Goal: Task Accomplishment & Management: Complete application form

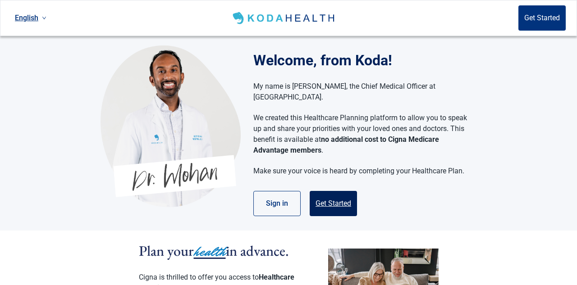
click at [342, 191] on button "Get Started" at bounding box center [333, 203] width 47 height 25
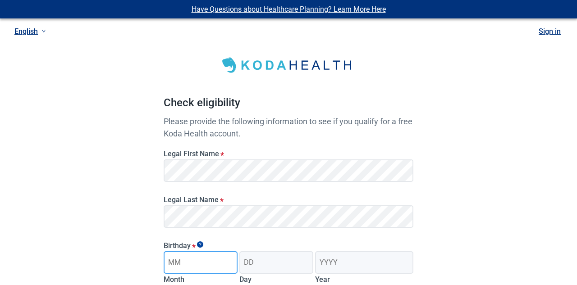
click at [199, 262] on input "Month" at bounding box center [201, 263] width 74 height 23
type input "04"
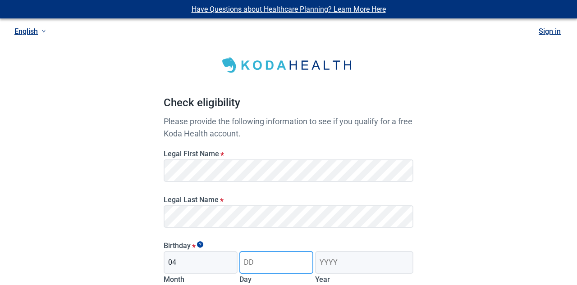
click at [257, 259] on input "Day" at bounding box center [276, 263] width 74 height 23
type input "12"
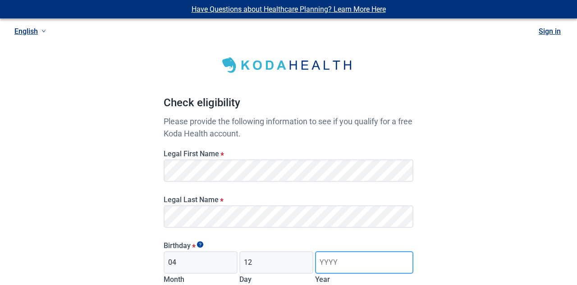
click at [322, 265] on input "Year" at bounding box center [364, 263] width 98 height 23
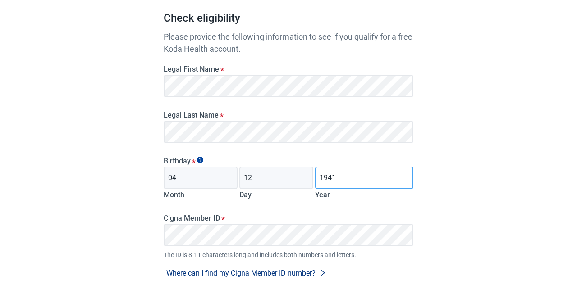
scroll to position [169, 0]
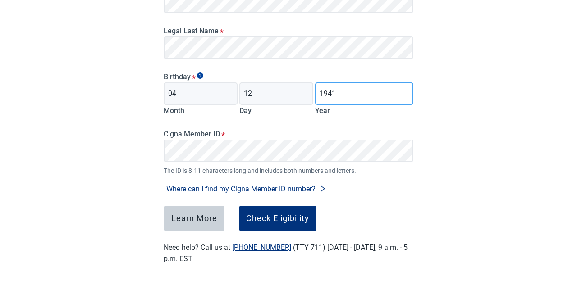
type input "1941"
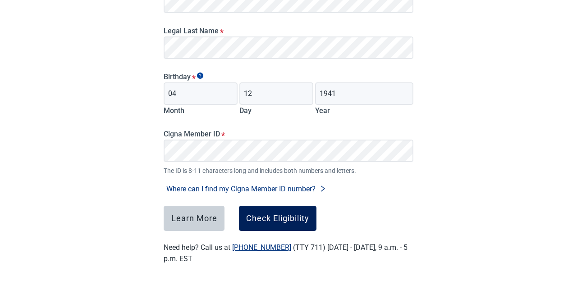
click at [272, 224] on button "Check Eligibility" at bounding box center [278, 218] width 78 height 25
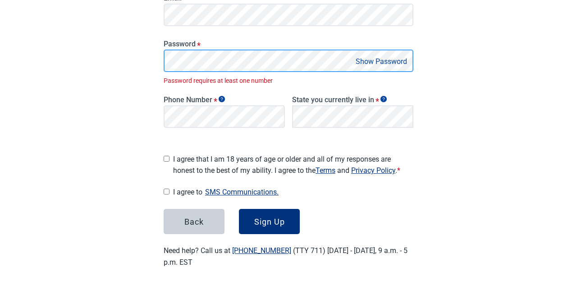
scroll to position [175, 0]
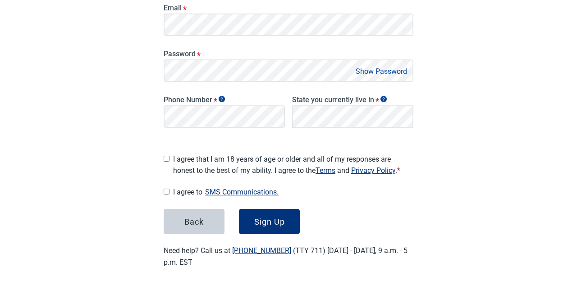
click at [399, 73] on button "Show Password" at bounding box center [381, 71] width 57 height 12
click at [399, 73] on button "Hide Password" at bounding box center [383, 71] width 53 height 12
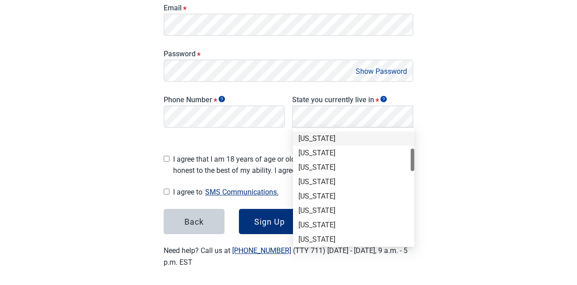
scroll to position [100, 0]
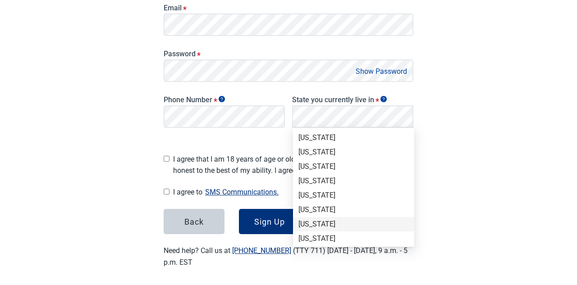
click at [309, 226] on div "[US_STATE]" at bounding box center [353, 225] width 110 height 10
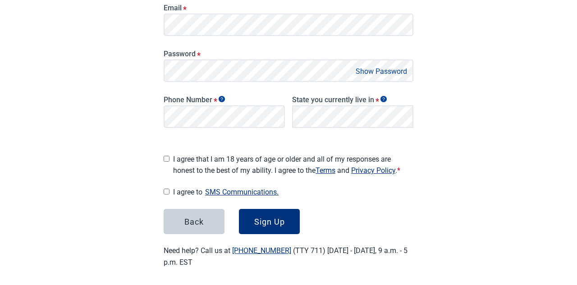
click at [168, 156] on input "I agree that I am 18 years of age or older and all of my responses are honest t…" at bounding box center [167, 159] width 6 height 6
checkbox input "true"
click at [169, 189] on input "I agree to SMS Communications." at bounding box center [167, 192] width 6 height 6
checkbox input "true"
click at [259, 226] on button "Sign Up" at bounding box center [269, 221] width 61 height 25
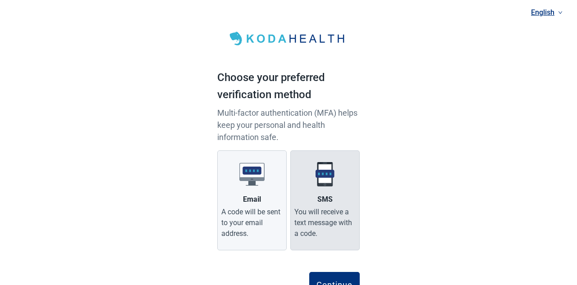
click at [321, 181] on img "Main content" at bounding box center [324, 174] width 25 height 25
click at [0, 0] on input "SMS You will receive a text message with a code." at bounding box center [0, 0] width 0 height 0
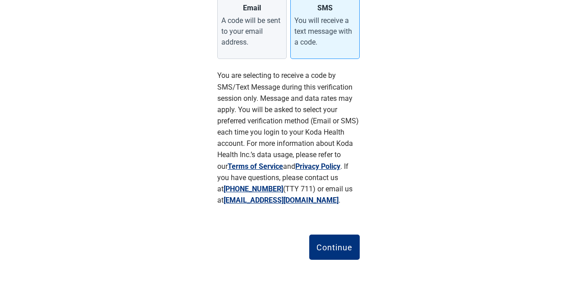
scroll to position [195, 0]
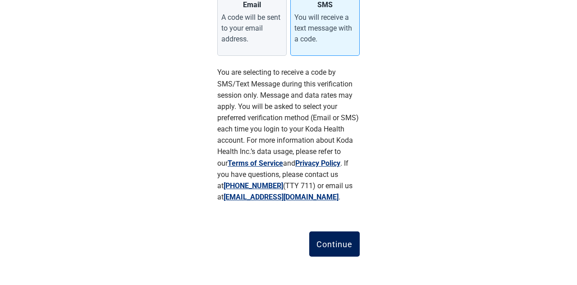
click at [326, 243] on div "Continue" at bounding box center [334, 244] width 36 height 9
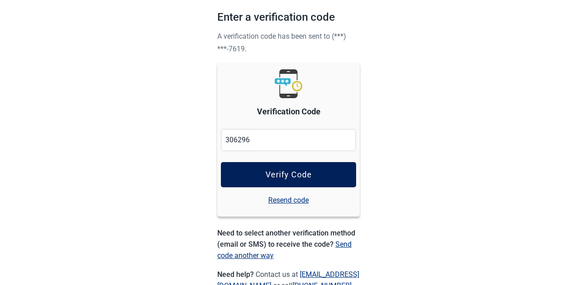
type input "306296"
click at [278, 181] on button "Verify Code" at bounding box center [288, 174] width 135 height 25
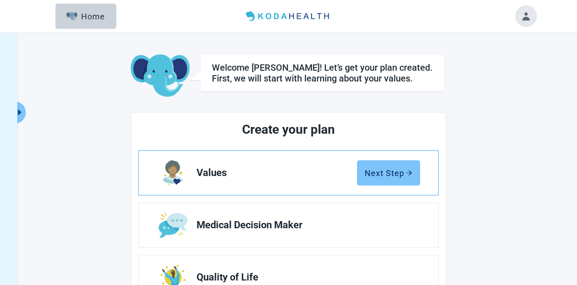
click at [393, 179] on button "Next Step" at bounding box center [388, 172] width 63 height 25
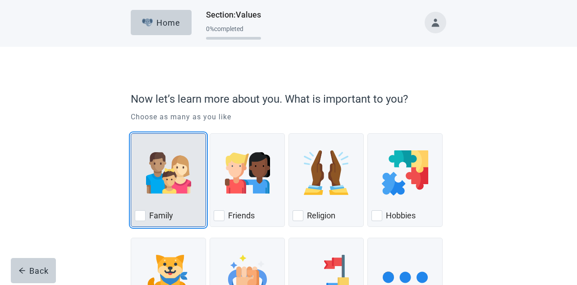
click at [144, 220] on div "Family, checkbox, not checked" at bounding box center [140, 216] width 11 height 11
click at [131, 134] on input "Family" at bounding box center [131, 133] width 0 height 0
checkbox input "true"
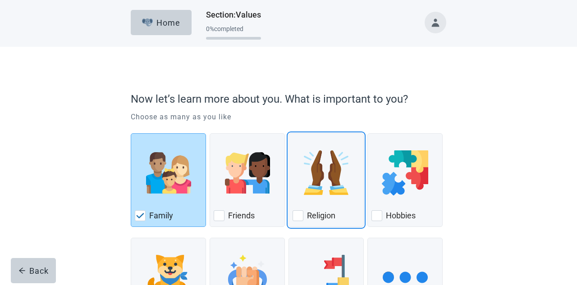
drag, startPoint x: 301, startPoint y: 220, endPoint x: 299, endPoint y: 228, distance: 8.2
click at [299, 221] on div "Religion, checkbox, not checked" at bounding box center [298, 216] width 11 height 11
click at [289, 134] on input "Religion" at bounding box center [288, 133] width 0 height 0
checkbox input "true"
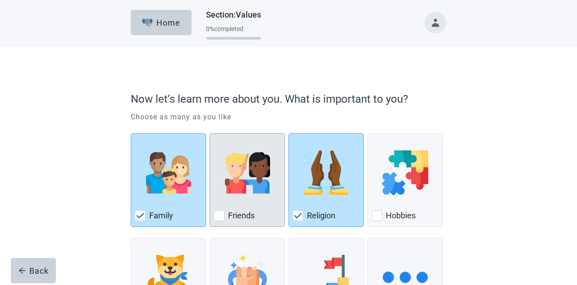
click at [219, 216] on div "Friends, checkbox, not checked" at bounding box center [219, 216] width 11 height 11
click at [210, 134] on input "Friends" at bounding box center [210, 133] width 0 height 0
checkbox input "true"
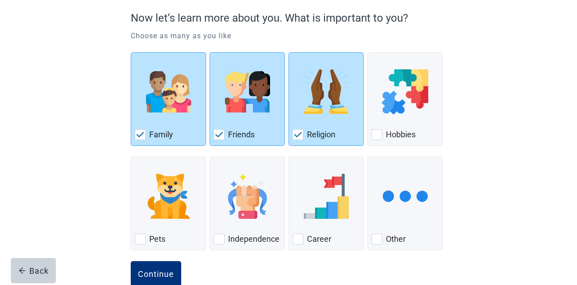
scroll to position [101, 0]
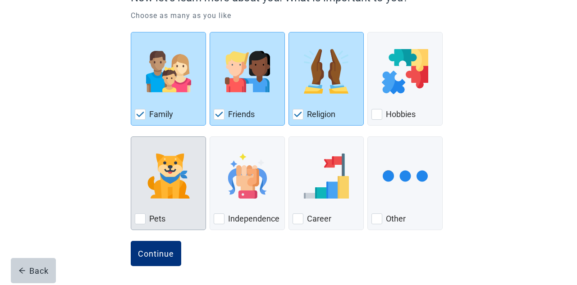
click at [143, 219] on div "Pets, checkbox, not checked" at bounding box center [140, 219] width 11 height 11
click at [131, 137] on input "Pets" at bounding box center [131, 137] width 0 height 0
checkbox input "true"
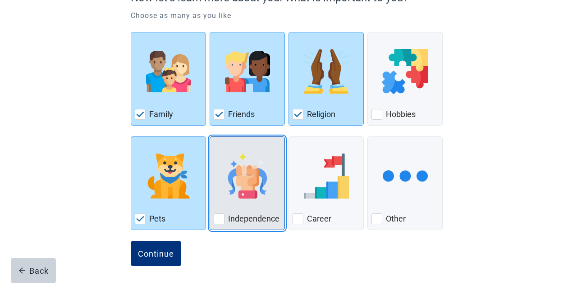
click at [218, 220] on div "Independence, checkbox, not checked" at bounding box center [219, 219] width 11 height 11
click at [210, 137] on input "Independence" at bounding box center [210, 137] width 0 height 0
checkbox input "true"
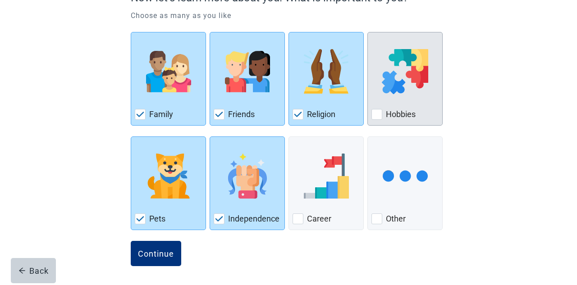
click at [380, 115] on div "Hobbies, checkbox, not checked" at bounding box center [376, 114] width 11 height 11
click at [368, 32] on input "Hobbies" at bounding box center [367, 32] width 0 height 0
checkbox input "true"
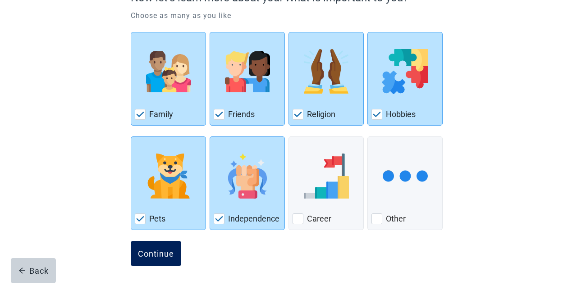
click at [145, 257] on div "Continue" at bounding box center [156, 253] width 36 height 9
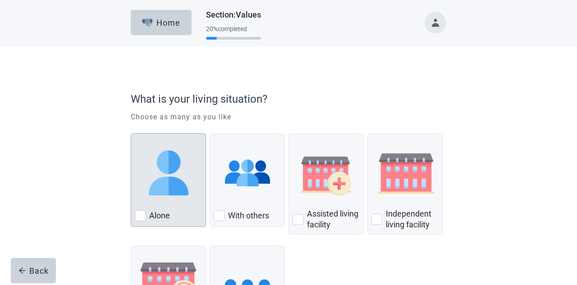
click at [141, 218] on div "Alone, checkbox, not checked" at bounding box center [140, 216] width 11 height 11
click at [131, 134] on input "Alone" at bounding box center [131, 133] width 0 height 0
checkbox input "true"
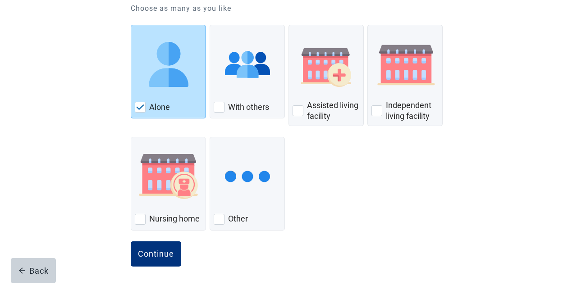
scroll to position [109, 0]
click at [166, 257] on div "Continue" at bounding box center [156, 253] width 36 height 9
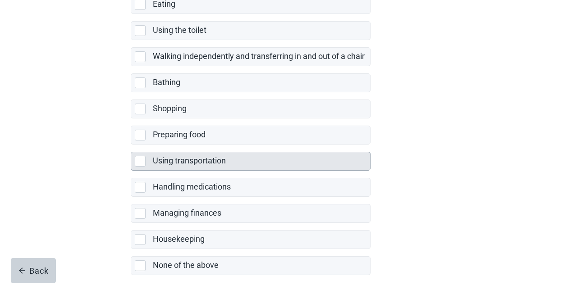
scroll to position [174, 0]
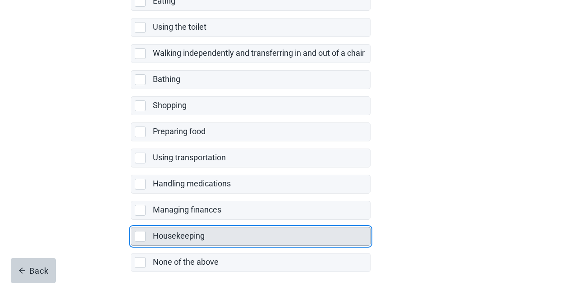
click at [143, 234] on div "Housekeeping, checkbox, not selected" at bounding box center [140, 236] width 11 height 11
click at [131, 220] on input "Housekeeping" at bounding box center [131, 220] width 0 height 0
checkbox input "true"
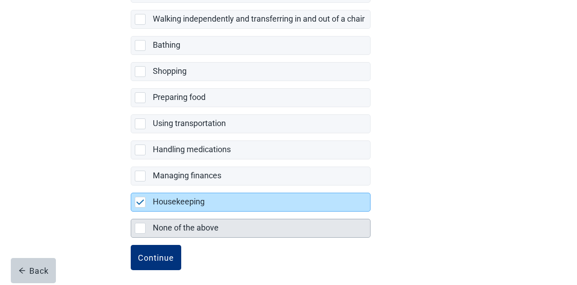
scroll to position [209, 0]
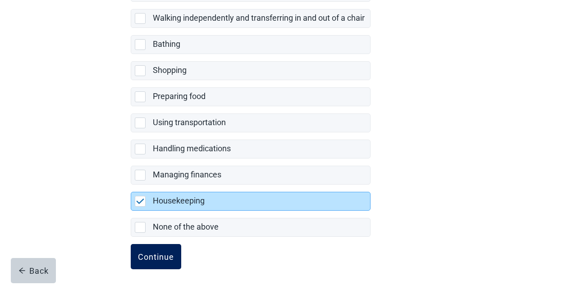
click at [151, 255] on div "Continue" at bounding box center [156, 256] width 36 height 9
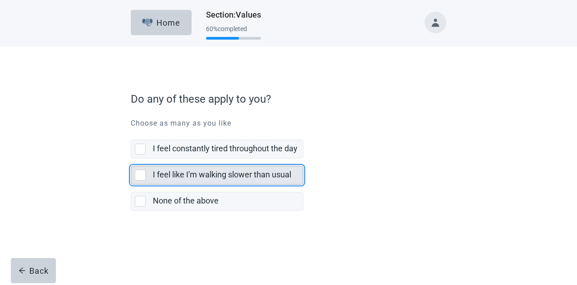
click at [143, 177] on div "I feel like I'm walking slower than usual, checkbox, not selected" at bounding box center [140, 175] width 11 height 11
click at [131, 159] on input "I feel like I'm walking slower than usual" at bounding box center [131, 159] width 0 height 0
checkbox input "true"
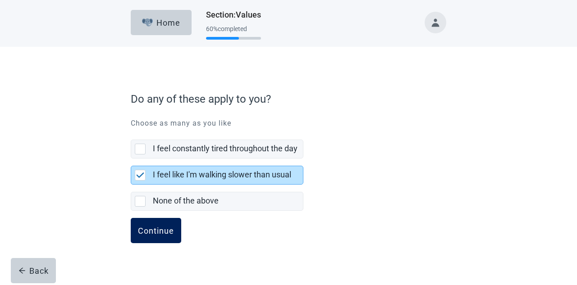
click at [162, 234] on div "Continue" at bounding box center [156, 230] width 36 height 9
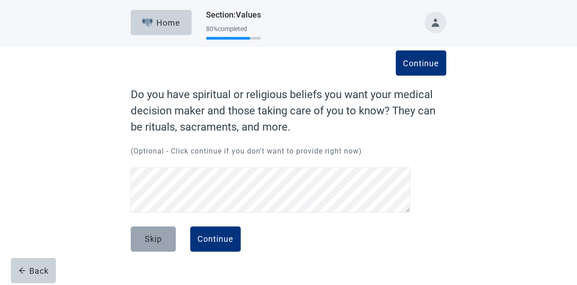
click at [158, 240] on div "Skip" at bounding box center [153, 239] width 17 height 9
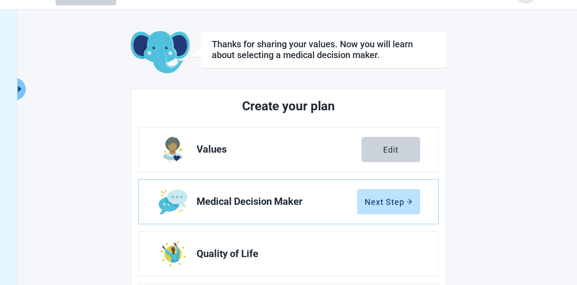
scroll to position [24, 0]
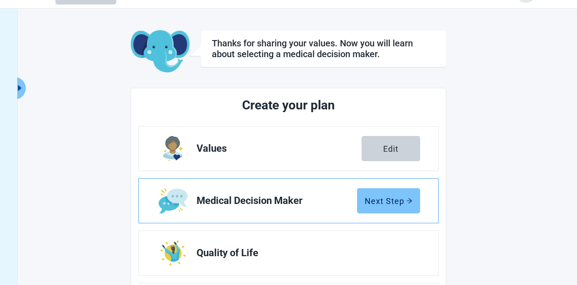
click at [380, 206] on button "Next Step" at bounding box center [388, 200] width 63 height 25
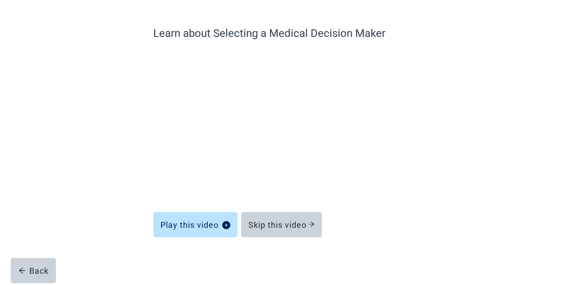
scroll to position [62, 0]
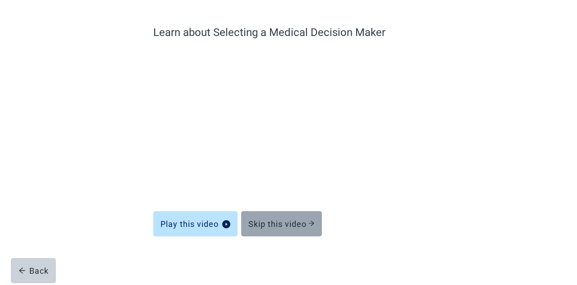
click at [272, 224] on div "Skip this video" at bounding box center [281, 224] width 66 height 9
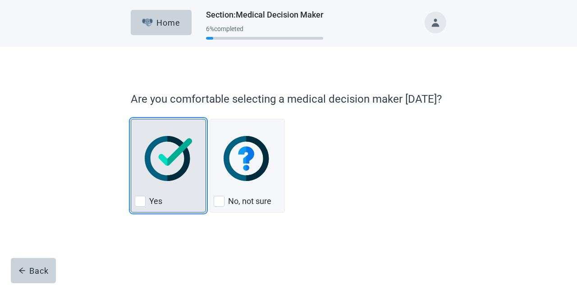
click at [143, 202] on div "Yes, checkbox, not checked" at bounding box center [140, 201] width 11 height 11
click at [131, 119] on input "Yes" at bounding box center [131, 119] width 0 height 0
checkbox input "true"
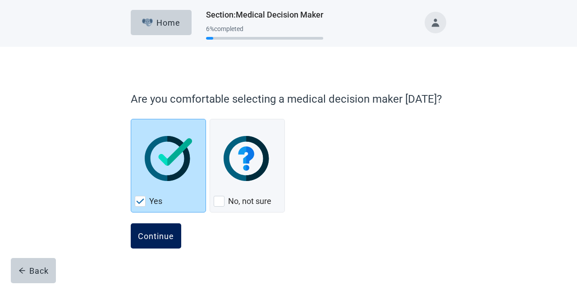
click at [164, 236] on div "Continue" at bounding box center [156, 236] width 36 height 9
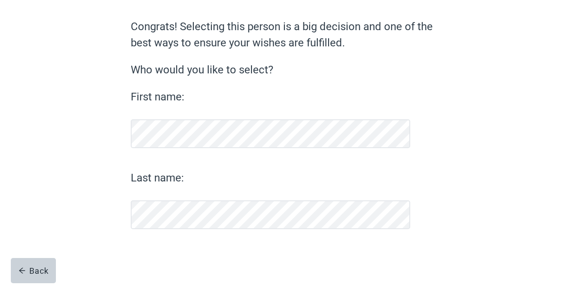
scroll to position [68, 0]
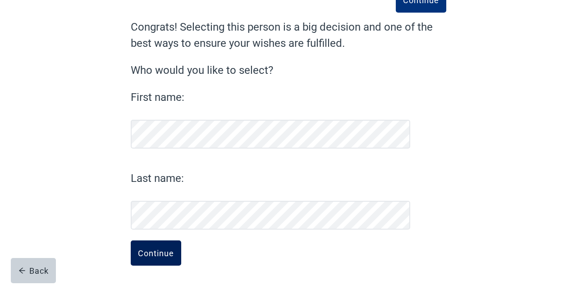
click at [146, 255] on div "Continue" at bounding box center [156, 253] width 36 height 9
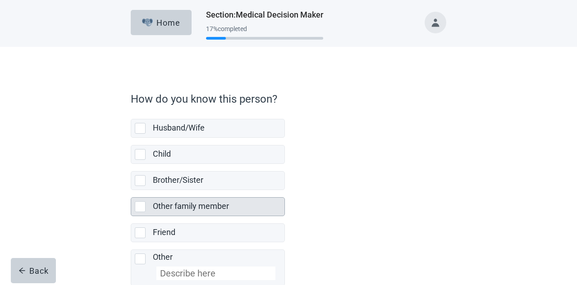
click at [140, 208] on div "Other family member, checkbox, not selected" at bounding box center [140, 206] width 11 height 11
click at [131, 191] on input "Other family member" at bounding box center [131, 190] width 0 height 0
checkbox input "true"
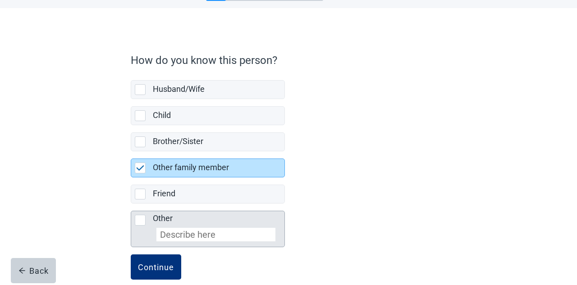
scroll to position [51, 0]
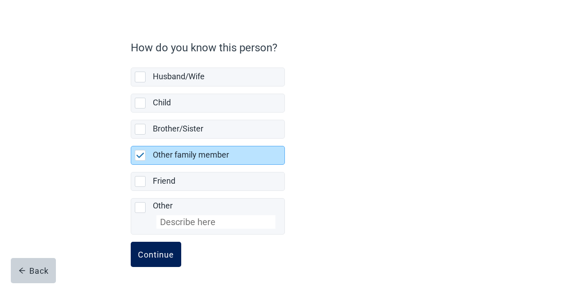
click at [155, 259] on button "Continue" at bounding box center [156, 254] width 50 height 25
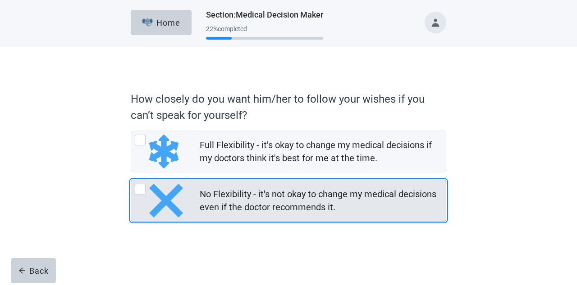
click at [139, 187] on div "No Flexibility - it's not okay to change my medical decisions even if the docto…" at bounding box center [140, 189] width 11 height 11
click at [131, 180] on input "No Flexibility - it's not okay to change my medical decisions even if the docto…" at bounding box center [131, 180] width 0 height 0
radio input "true"
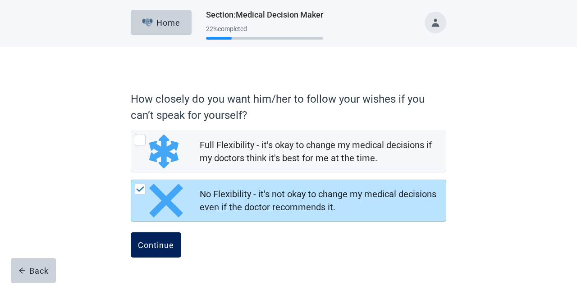
click at [149, 247] on div "Continue" at bounding box center [156, 245] width 36 height 9
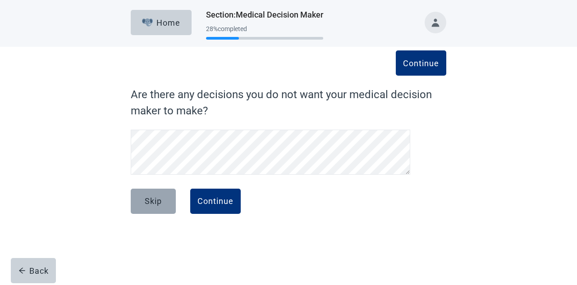
click at [154, 197] on div "Skip" at bounding box center [153, 201] width 17 height 9
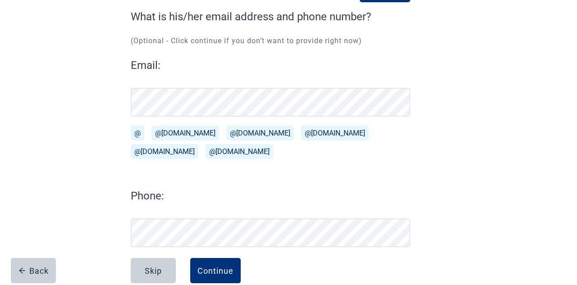
scroll to position [72, 0]
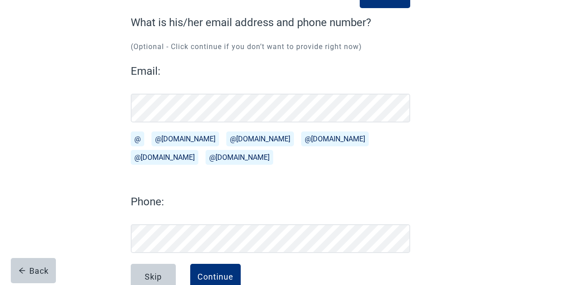
click at [167, 141] on button "@[DOMAIN_NAME]" at bounding box center [185, 139] width 68 height 15
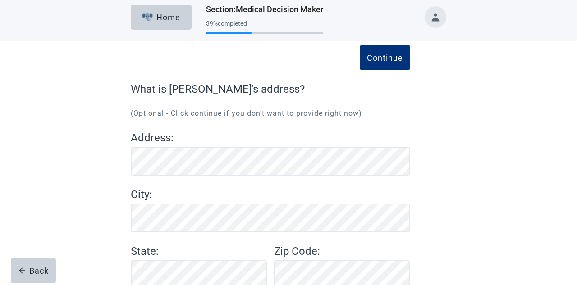
scroll to position [9, 0]
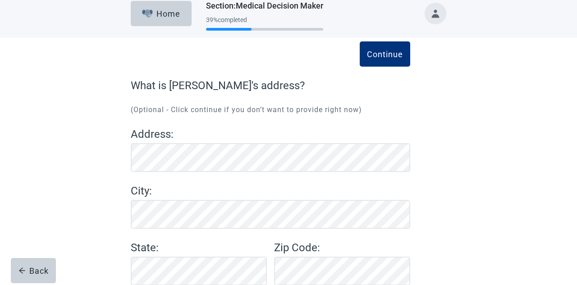
click at [141, 230] on div "Address : City : State : Zip Code :" at bounding box center [270, 206] width 279 height 160
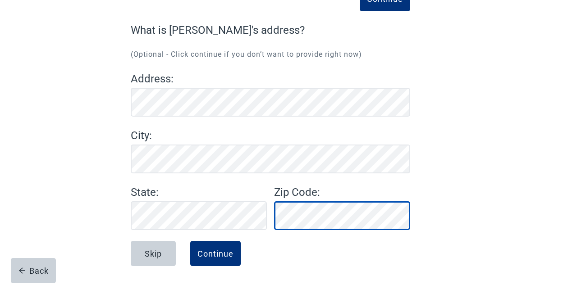
scroll to position [65, 0]
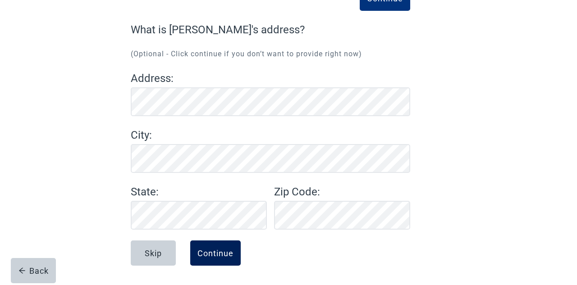
click at [210, 257] on div "Continue" at bounding box center [215, 253] width 36 height 9
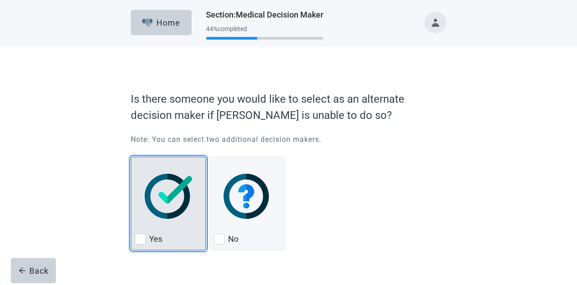
click at [142, 238] on div "Yes, checkbox, not checked" at bounding box center [140, 239] width 11 height 11
click at [131, 157] on input "Yes" at bounding box center [131, 157] width 0 height 0
checkbox input "true"
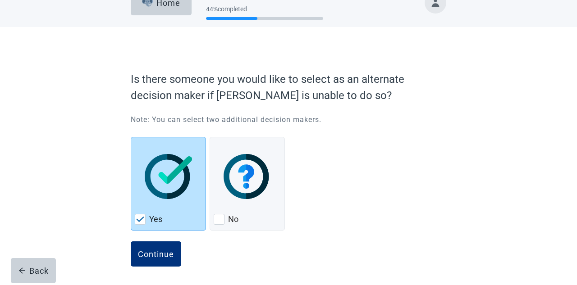
scroll to position [21, 0]
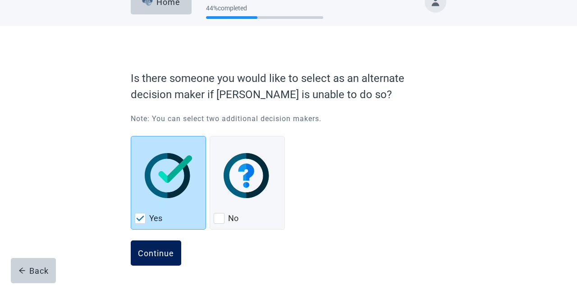
click at [146, 261] on button "Continue" at bounding box center [156, 253] width 50 height 25
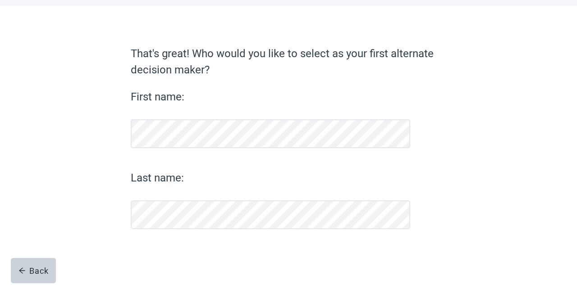
scroll to position [41, 0]
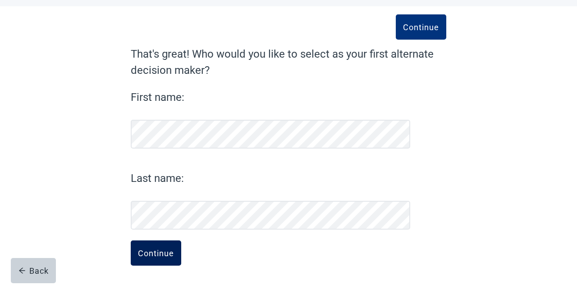
click at [136, 253] on button "Continue" at bounding box center [156, 253] width 50 height 25
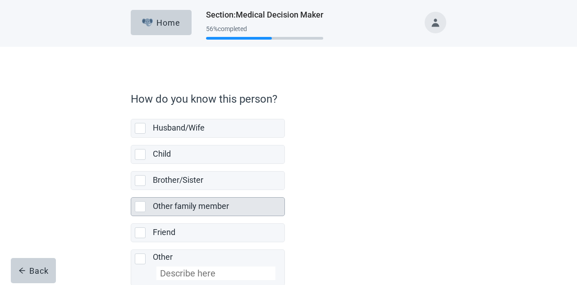
click at [143, 208] on div "Other family member, checkbox, not selected" at bounding box center [140, 206] width 11 height 11
click at [131, 191] on input "Other family member" at bounding box center [131, 190] width 0 height 0
checkbox input "true"
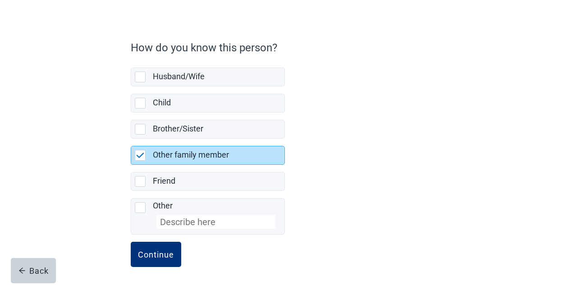
scroll to position [51, 0]
click at [170, 257] on div "Continue" at bounding box center [156, 254] width 36 height 9
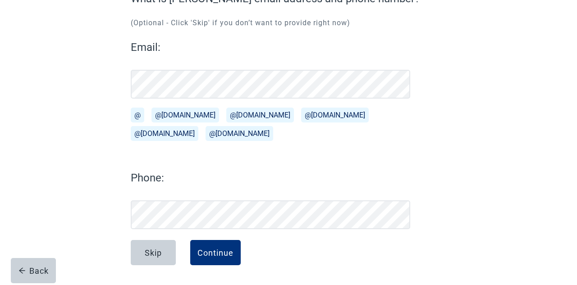
scroll to position [96, 0]
click at [173, 113] on button "@[DOMAIN_NAME]" at bounding box center [185, 115] width 68 height 15
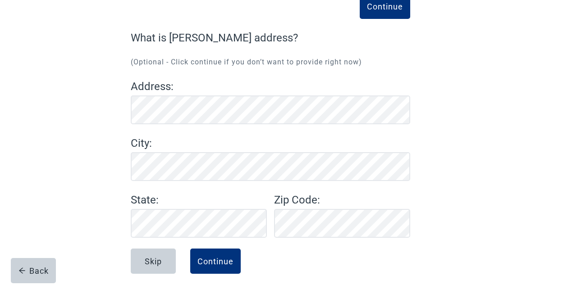
scroll to position [60, 0]
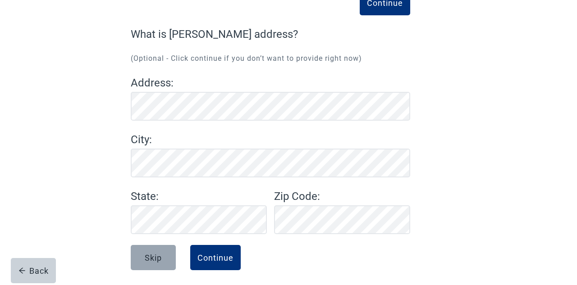
click at [160, 256] on div "Skip" at bounding box center [153, 257] width 17 height 9
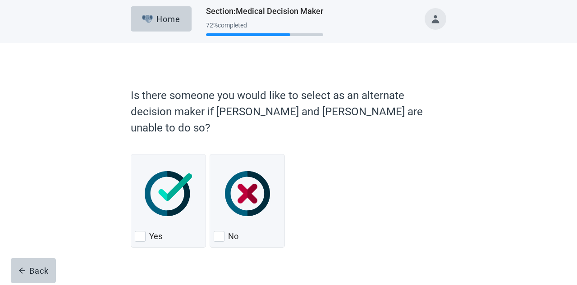
scroll to position [5, 0]
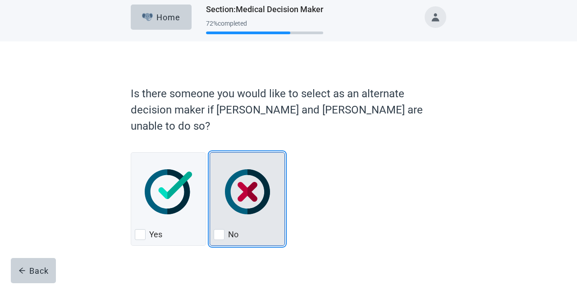
click at [216, 229] on div "No, checkbox, not checked" at bounding box center [219, 234] width 11 height 11
click at [210, 153] on input "No" at bounding box center [210, 152] width 0 height 0
checkbox input "true"
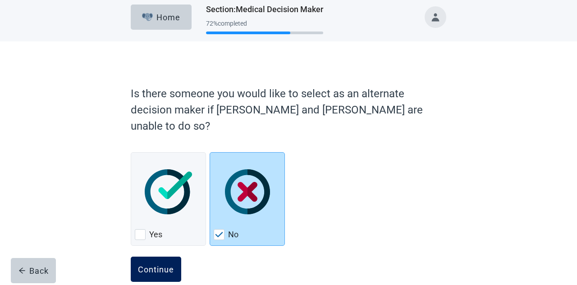
click at [138, 265] on div "Continue" at bounding box center [156, 269] width 36 height 9
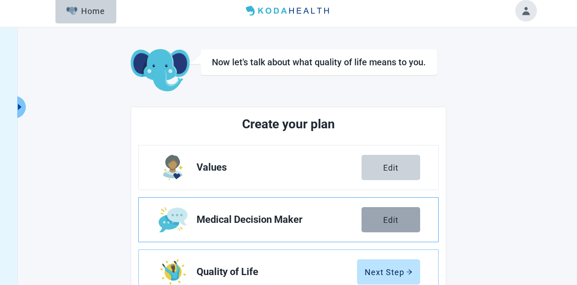
click at [390, 220] on div "Edit" at bounding box center [390, 219] width 15 height 9
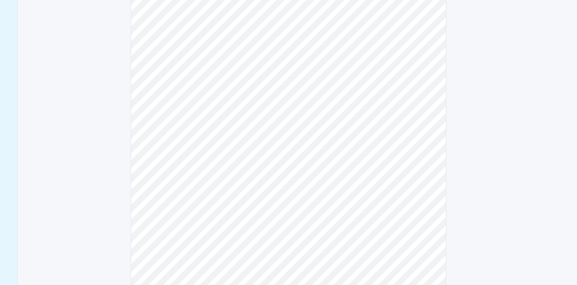
scroll to position [204, 0]
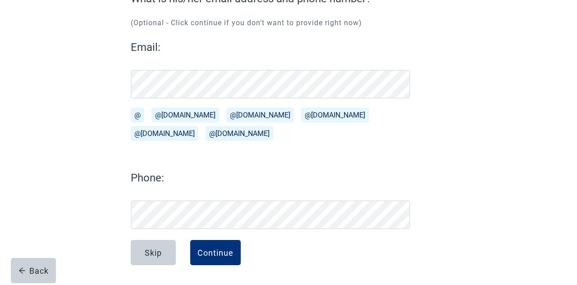
scroll to position [96, 0]
click at [215, 255] on div "Continue" at bounding box center [215, 253] width 36 height 9
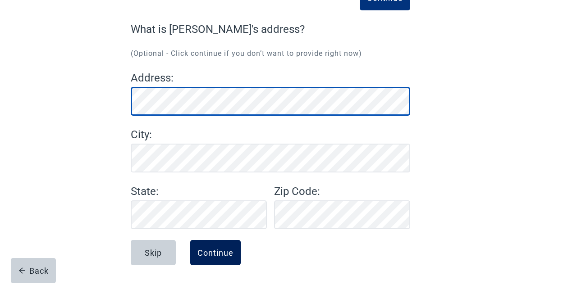
scroll to position [65, 0]
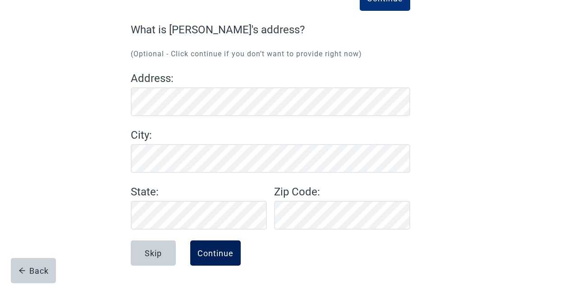
click at [224, 255] on div "Continue" at bounding box center [215, 253] width 36 height 9
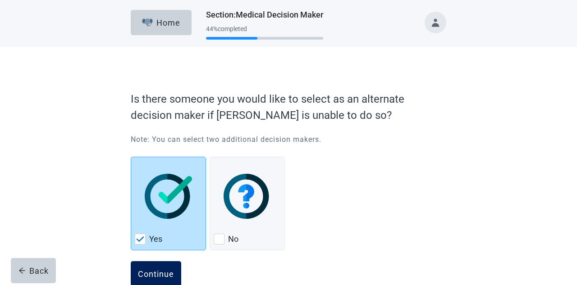
click at [162, 281] on button "Continue" at bounding box center [156, 273] width 50 height 25
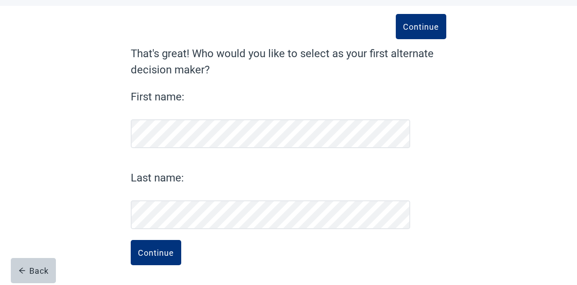
scroll to position [41, 0]
click at [157, 258] on button "Continue" at bounding box center [156, 253] width 50 height 25
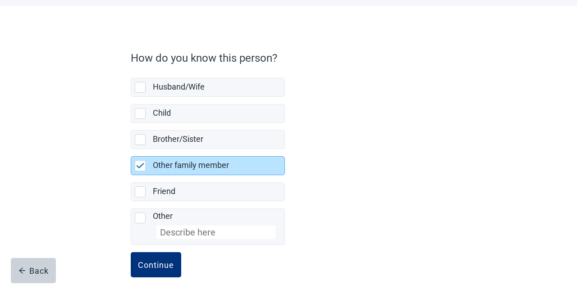
scroll to position [51, 0]
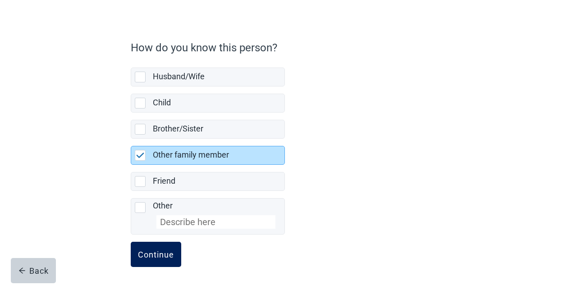
click at [151, 256] on div "Continue" at bounding box center [156, 254] width 36 height 9
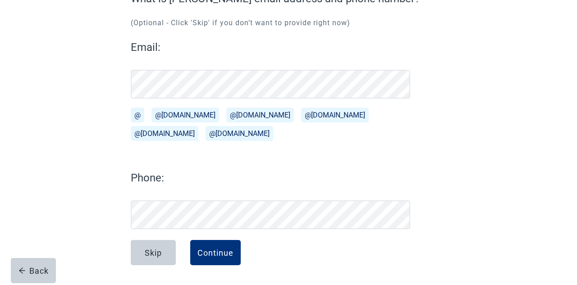
scroll to position [96, 0]
click at [222, 256] on div "Continue" at bounding box center [215, 253] width 36 height 9
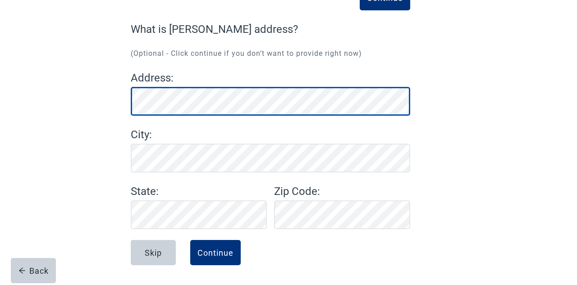
scroll to position [65, 0]
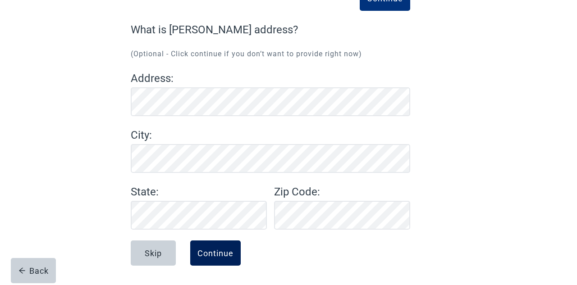
click at [211, 256] on div "Continue" at bounding box center [215, 253] width 36 height 9
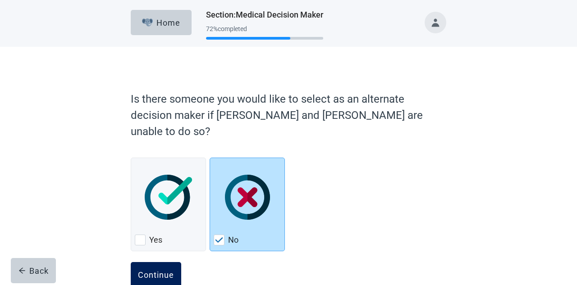
click at [154, 265] on button "Continue" at bounding box center [156, 274] width 50 height 25
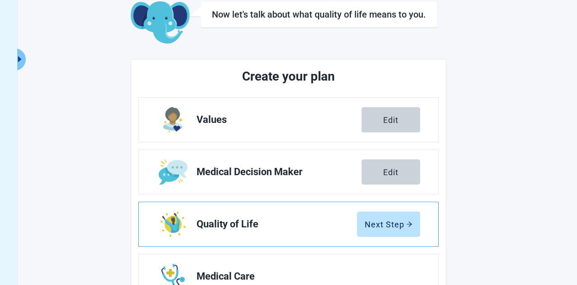
scroll to position [55, 0]
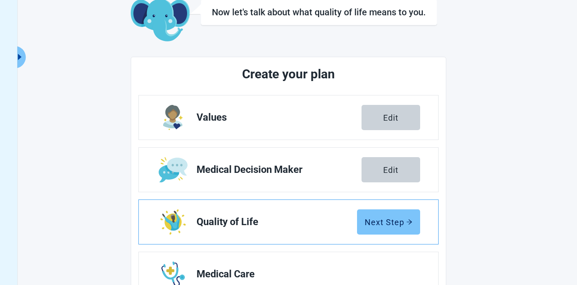
click at [371, 227] on button "Next Step" at bounding box center [388, 222] width 63 height 25
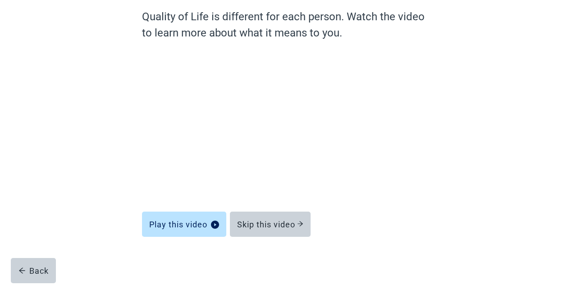
scroll to position [78, 0]
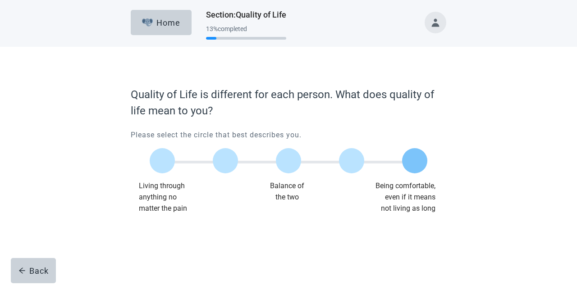
click at [415, 168] on label "Main content" at bounding box center [414, 160] width 25 height 25
click at [415, 161] on input "Quality of life scale: 100 out of 100. Being comfortable, even if it means not …" at bounding box center [415, 161] width 0 height 0
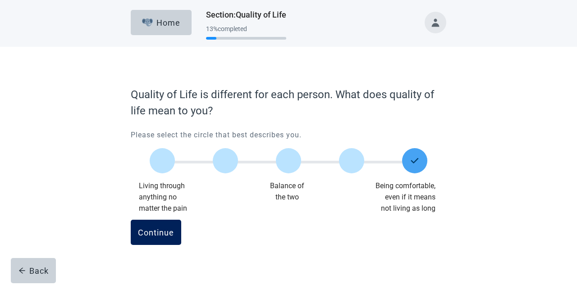
click at [150, 233] on div "Continue" at bounding box center [156, 232] width 36 height 9
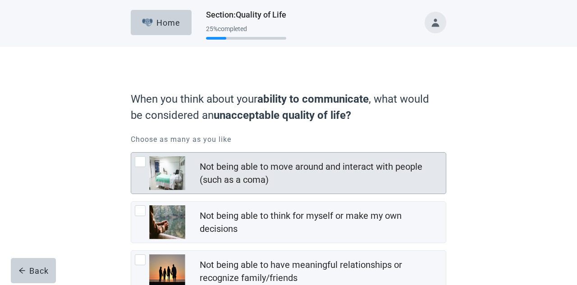
click at [138, 164] on div "Not being able to move around and interact with people (such as a coma), checkb…" at bounding box center [140, 161] width 11 height 11
click at [131, 153] on input "Not being able to move around and interact with people (such as a coma)" at bounding box center [131, 152] width 0 height 0
checkbox input "true"
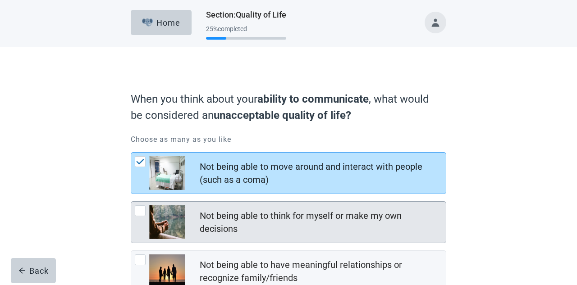
click at [144, 211] on div "Not being able to think for myself or make my own decisions, checkbox, not chec…" at bounding box center [140, 211] width 11 height 11
click at [131, 202] on input "Not being able to think for myself or make my own decisions" at bounding box center [131, 201] width 0 height 0
checkbox input "true"
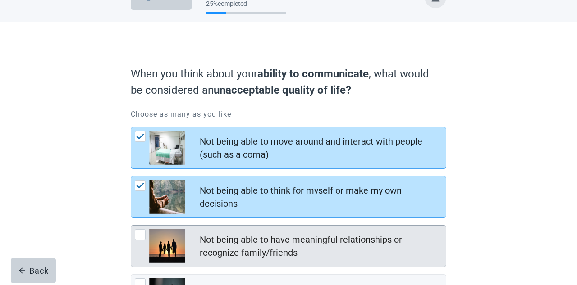
scroll to position [27, 0]
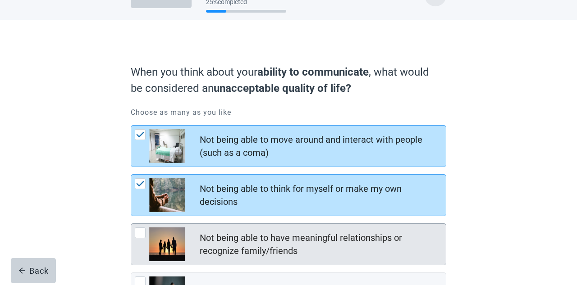
click at [141, 237] on div "Not being able to have meaningful relationships or recognize family/friends, ch…" at bounding box center [140, 233] width 11 height 11
click at [131, 224] on input "Not being able to have meaningful relationships or recognize family/friends" at bounding box center [131, 224] width 0 height 0
checkbox input "true"
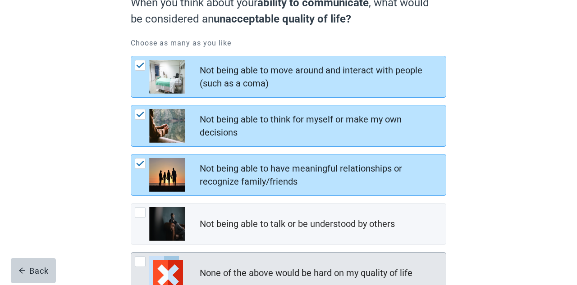
scroll to position [97, 0]
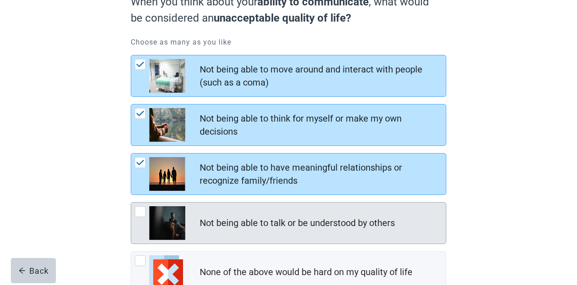
click at [139, 213] on div "Not being able to talk or be understood by others, checkbox, not checked" at bounding box center [140, 211] width 11 height 11
click at [131, 203] on input "Not being able to talk or be understood by others" at bounding box center [131, 202] width 0 height 0
checkbox input "true"
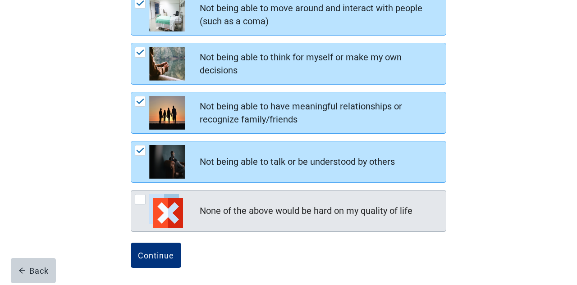
scroll to position [160, 0]
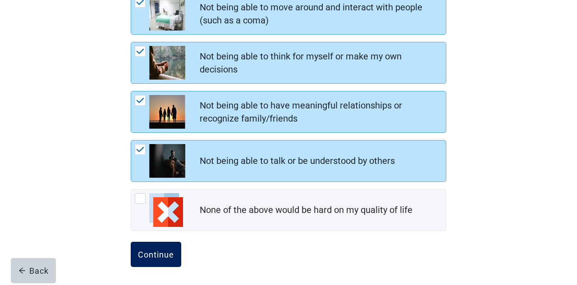
click at [164, 257] on div "Continue" at bounding box center [156, 254] width 36 height 9
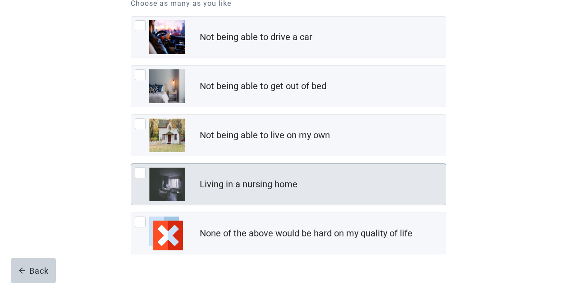
scroll to position [137, 0]
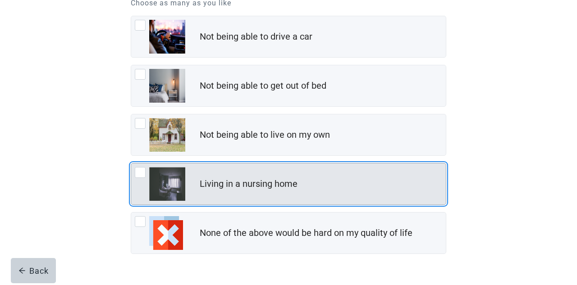
click at [140, 171] on div "Living in a nursing home, checkbox, not checked" at bounding box center [140, 172] width 11 height 11
click at [131, 164] on input "Living in a nursing home" at bounding box center [131, 163] width 0 height 0
checkbox input "true"
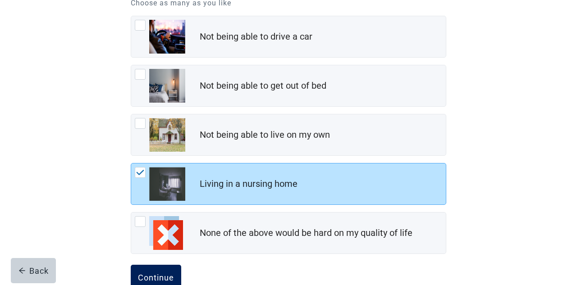
click at [158, 274] on div "Continue" at bounding box center [156, 277] width 36 height 9
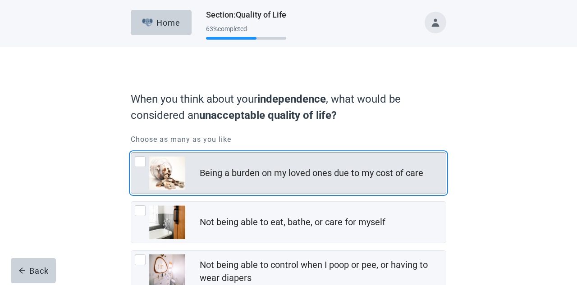
click at [139, 162] on div "Being a burden on my loved ones due to my cost of care, checkbox, not checked" at bounding box center [140, 161] width 11 height 11
click at [131, 153] on input "Being a burden on my loved ones due to my cost of care" at bounding box center [131, 152] width 0 height 0
checkbox input "true"
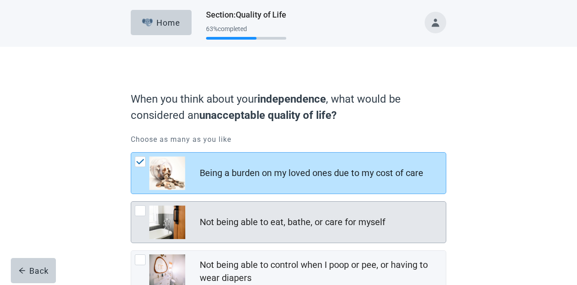
click at [141, 212] on div "Not being able to eat, bathe, or care for myself, checkbox, not checked" at bounding box center [140, 211] width 11 height 11
click at [131, 202] on input "Not being able to eat, bathe, or care for myself" at bounding box center [131, 201] width 0 height 0
checkbox input "true"
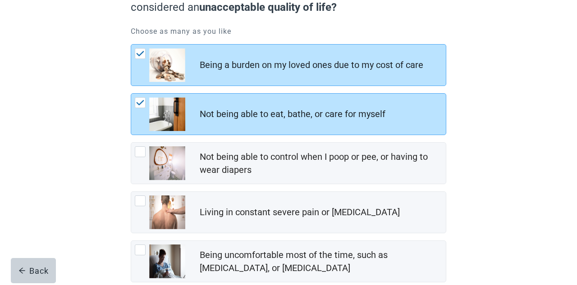
scroll to position [109, 0]
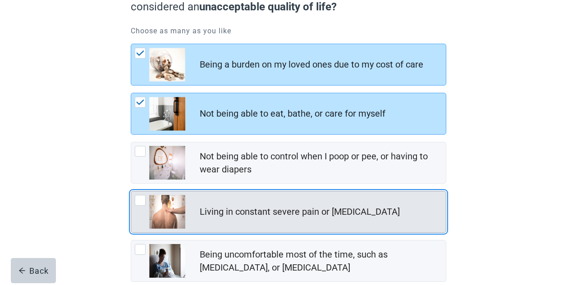
click at [139, 198] on div "Living in constant severe pain or shortness of breath, checkbox, not checked" at bounding box center [140, 200] width 11 height 11
click at [131, 192] on input "Living in constant severe pain or [MEDICAL_DATA]" at bounding box center [131, 191] width 0 height 0
checkbox input "true"
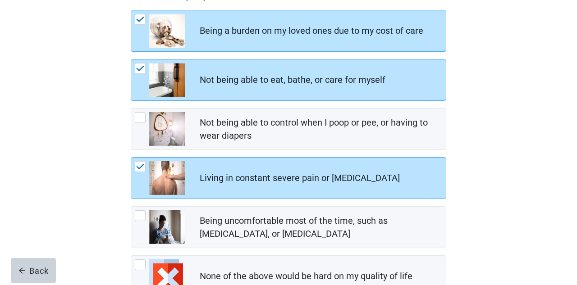
scroll to position [143, 0]
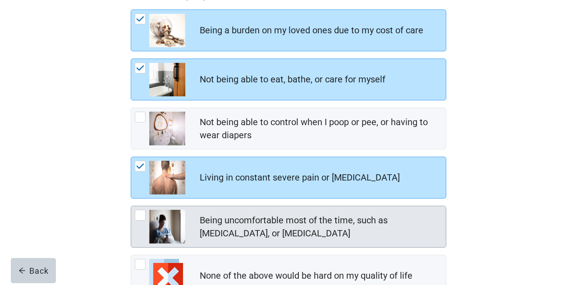
click at [137, 217] on div "Being uncomfortable most of the time, such as nausea, vomiting, or diarrhea, ch…" at bounding box center [140, 215] width 11 height 11
click at [131, 206] on input "Being uncomfortable most of the time, such as [MEDICAL_DATA], or [MEDICAL_DATA]" at bounding box center [131, 206] width 0 height 0
checkbox input "true"
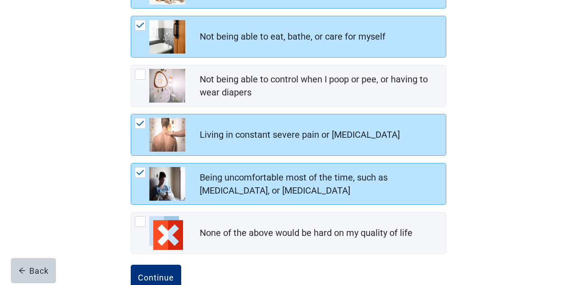
scroll to position [190, 0]
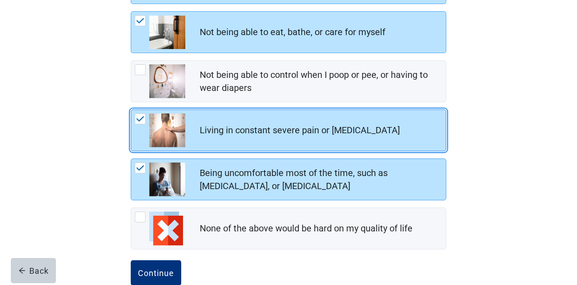
click at [139, 119] on img "Living in constant severe pain or shortness of breath, checkbox, checked" at bounding box center [140, 118] width 8 height 5
click at [131, 110] on input "Living in constant severe pain or [MEDICAL_DATA]" at bounding box center [131, 110] width 0 height 0
checkbox input "false"
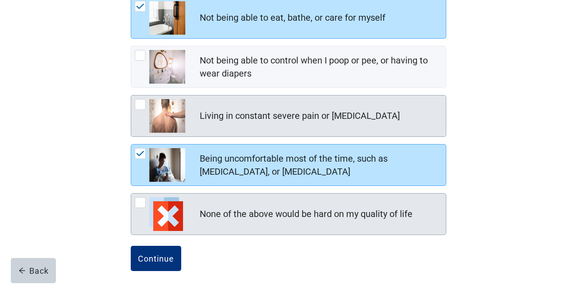
scroll to position [204, 0]
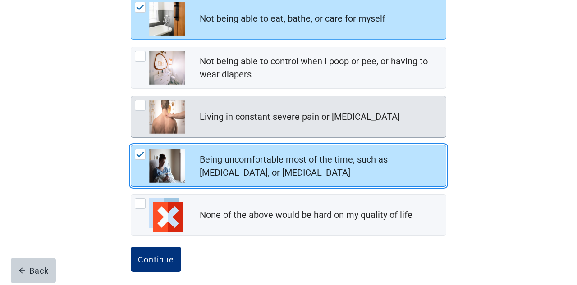
click at [142, 153] on img "Being uncomfortable most of the time, such as nausea, vomiting, or diarrhea, ch…" at bounding box center [140, 154] width 8 height 5
click at [131, 146] on input "Being uncomfortable most of the time, such as [MEDICAL_DATA], or [MEDICAL_DATA]" at bounding box center [131, 145] width 0 height 0
checkbox input "false"
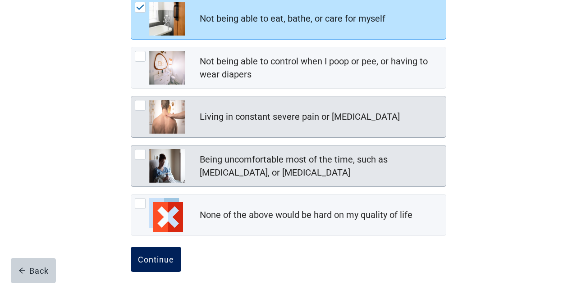
click at [147, 259] on div "Continue" at bounding box center [156, 259] width 36 height 9
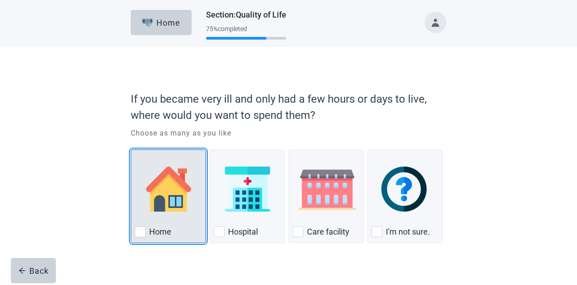
click at [142, 236] on div "Home, checkbox, not checked" at bounding box center [140, 232] width 11 height 11
click at [131, 150] on input "Home" at bounding box center [131, 150] width 0 height 0
checkbox input "true"
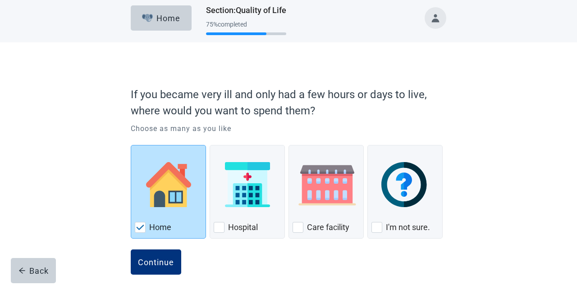
scroll to position [14, 0]
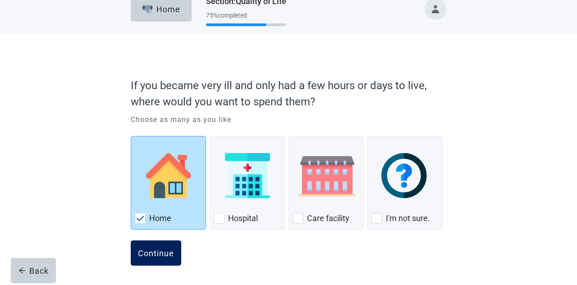
click at [143, 255] on div "Continue" at bounding box center [156, 253] width 36 height 9
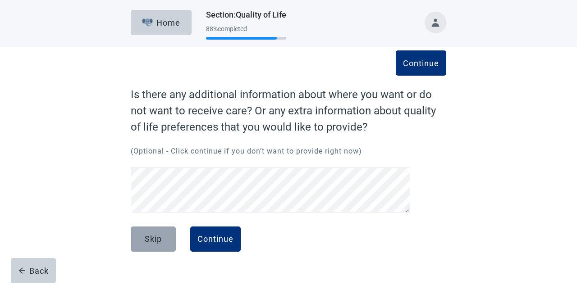
click at [147, 239] on div "Skip" at bounding box center [153, 239] width 17 height 9
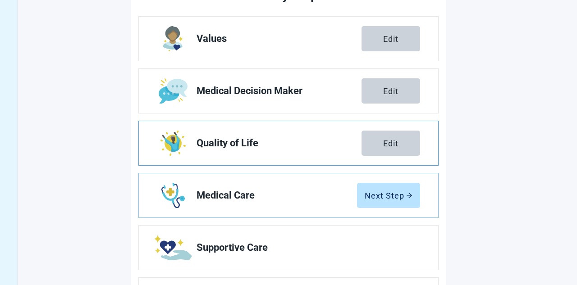
scroll to position [140, 0]
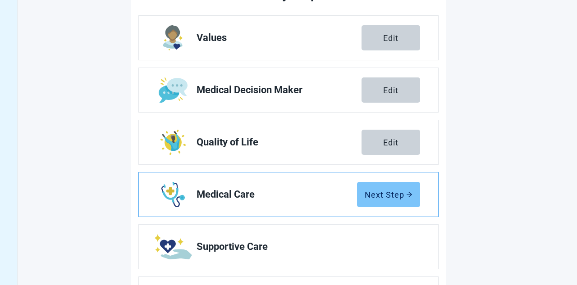
click at [372, 196] on div "Next Step" at bounding box center [389, 194] width 48 height 9
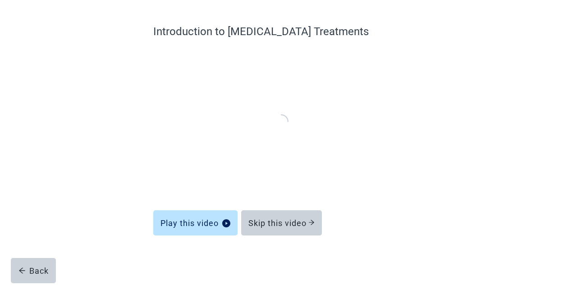
scroll to position [62, 0]
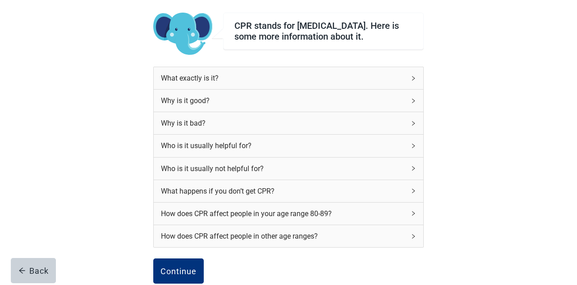
scroll to position [63, 0]
click at [413, 104] on icon "right" at bounding box center [413, 101] width 5 height 5
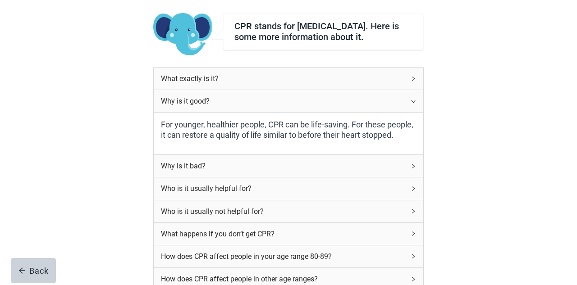
click at [412, 169] on icon "right" at bounding box center [413, 166] width 5 height 5
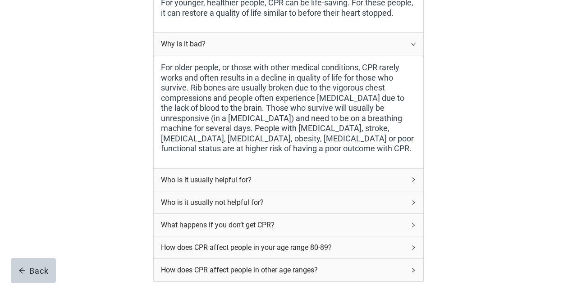
scroll to position [185, 0]
click at [233, 226] on div "What happens if you don’t get CPR?" at bounding box center [283, 224] width 244 height 11
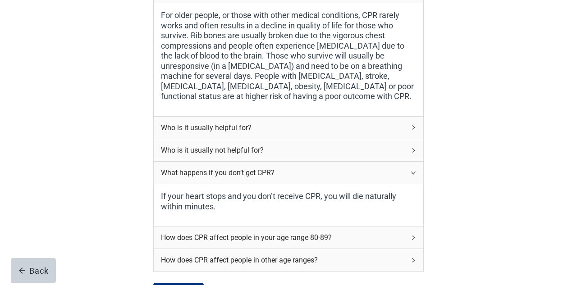
scroll to position [239, 0]
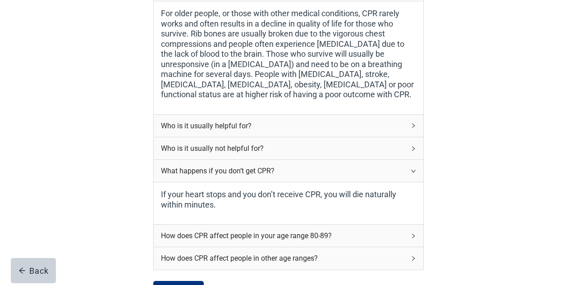
click at [273, 240] on div "How does CPR affect people in your age range 80-89?" at bounding box center [283, 235] width 244 height 11
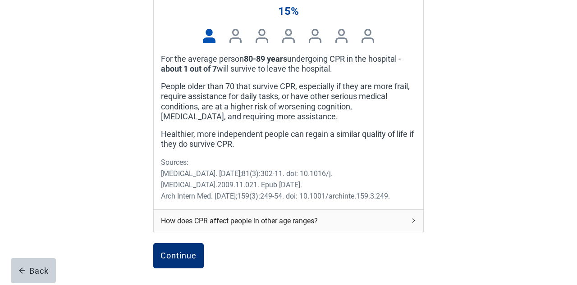
scroll to position [508, 0]
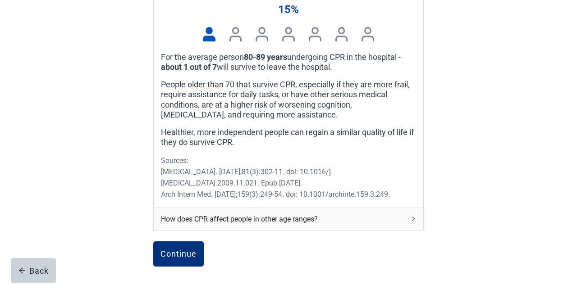
click at [413, 222] on icon "right" at bounding box center [413, 218] width 5 height 5
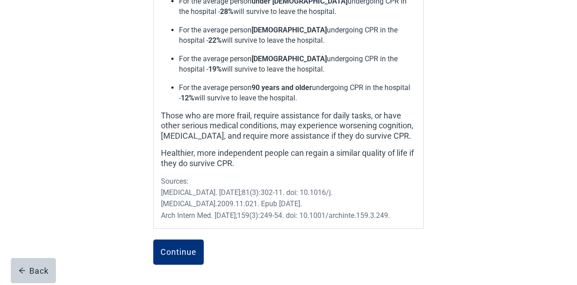
scroll to position [752, 0]
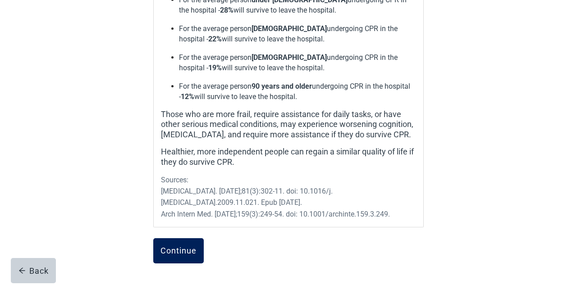
click at [164, 251] on div "Continue" at bounding box center [178, 251] width 36 height 9
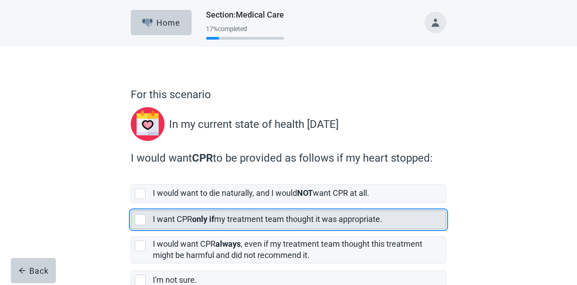
click at [143, 220] on div "[object Object], checkbox, not selected" at bounding box center [140, 220] width 11 height 11
click at [131, 204] on input "I want CPR only if my treatment team thought it was appropriate." at bounding box center [131, 203] width 0 height 0
checkbox input "true"
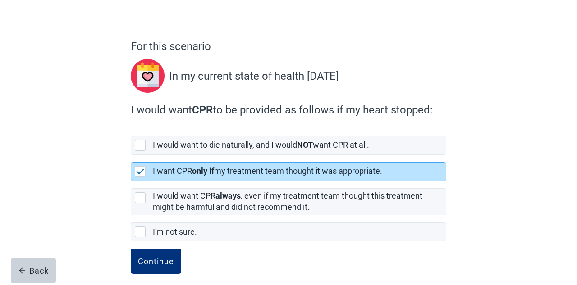
scroll to position [56, 0]
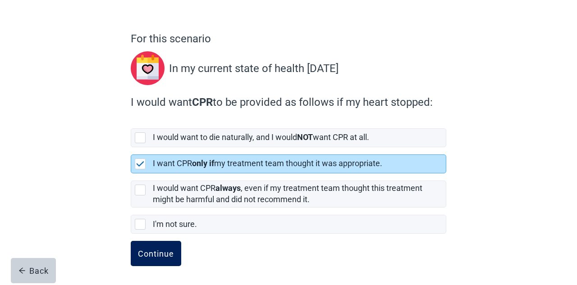
click at [157, 257] on div "Continue" at bounding box center [156, 253] width 36 height 9
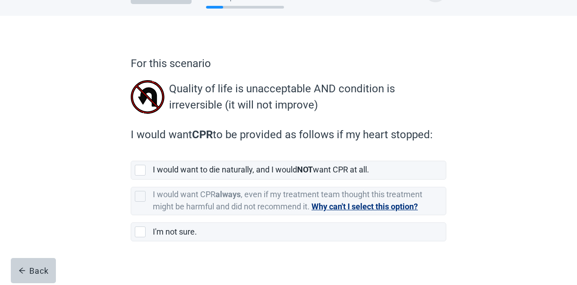
scroll to position [36, 0]
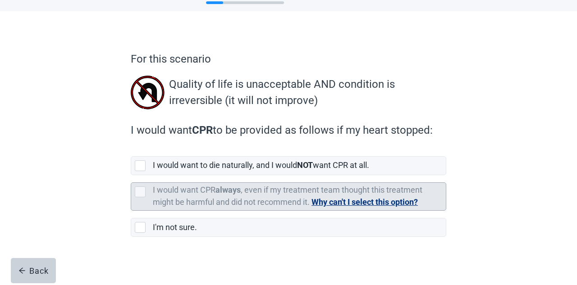
click at [340, 200] on button "Why can't I select this option?" at bounding box center [364, 202] width 106 height 13
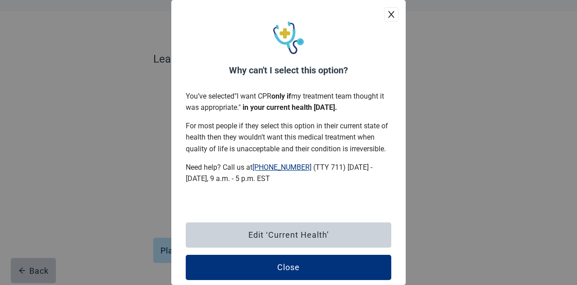
click at [389, 14] on icon "close" at bounding box center [391, 14] width 9 height 9
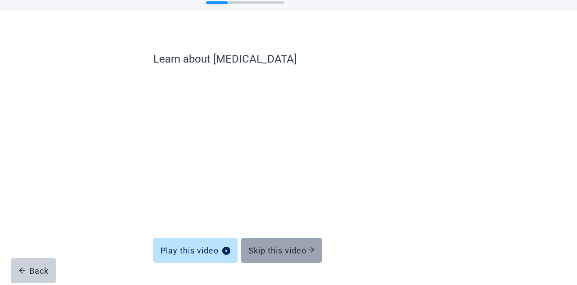
click at [291, 248] on div "Skip this video" at bounding box center [281, 250] width 66 height 9
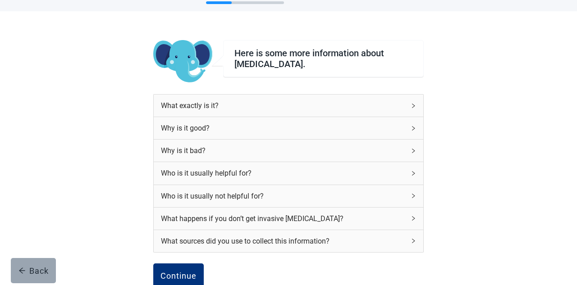
click at [42, 275] on div "Back" at bounding box center [33, 270] width 30 height 9
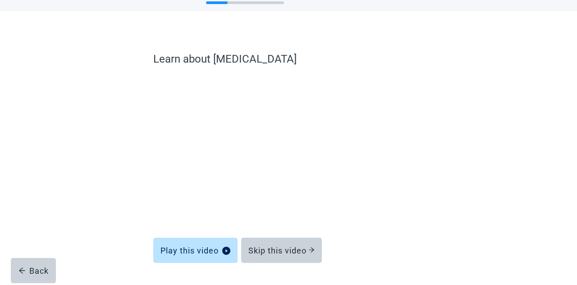
click at [42, 274] on div "Back" at bounding box center [33, 270] width 30 height 9
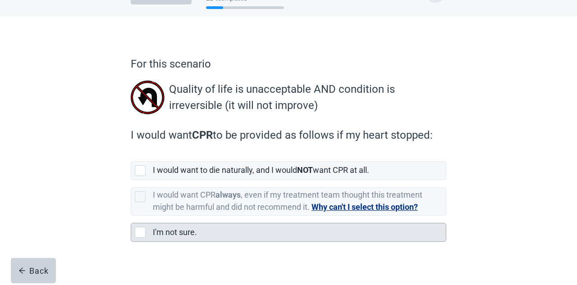
scroll to position [37, 0]
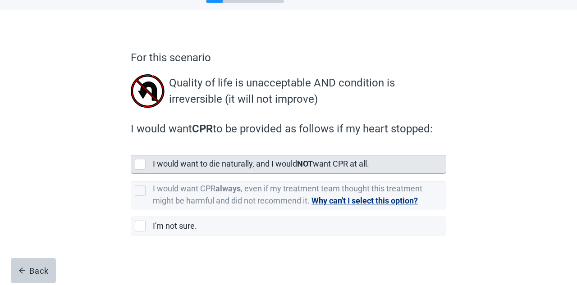
click at [139, 164] on div "[object Object], checkbox, not selected" at bounding box center [140, 164] width 11 height 11
click at [131, 148] on input "I would want to die naturally, and I would NOT want CPR at all." at bounding box center [131, 148] width 0 height 0
checkbox input "true"
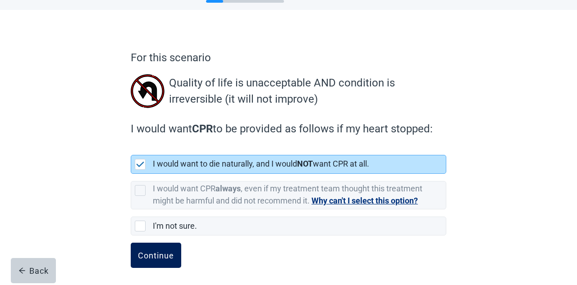
click at [152, 253] on div "Continue" at bounding box center [156, 255] width 36 height 9
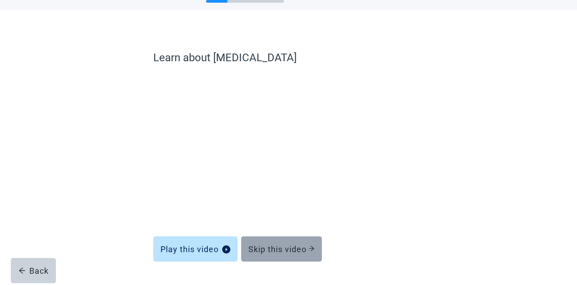
click at [283, 247] on div "Skip this video" at bounding box center [281, 249] width 66 height 9
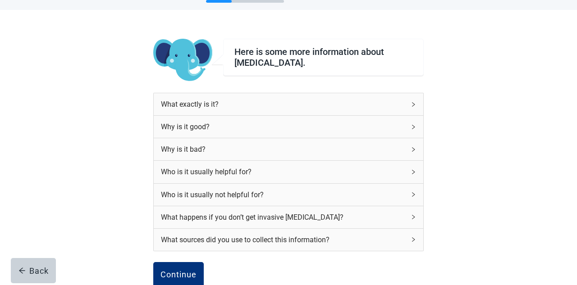
click at [414, 216] on icon "right" at bounding box center [413, 217] width 3 height 5
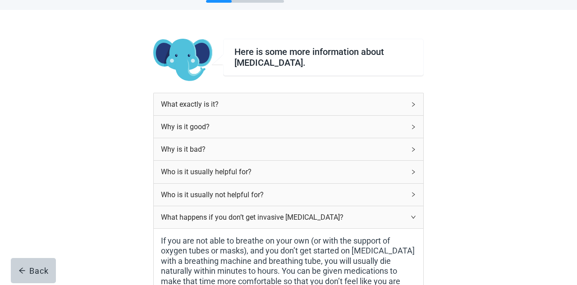
click at [411, 216] on icon "right" at bounding box center [413, 217] width 5 height 5
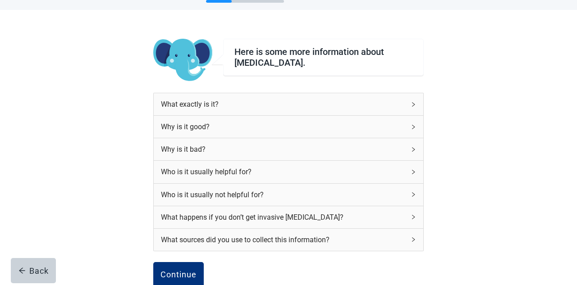
click at [408, 125] on div "Why is it good?" at bounding box center [289, 127] width 270 height 22
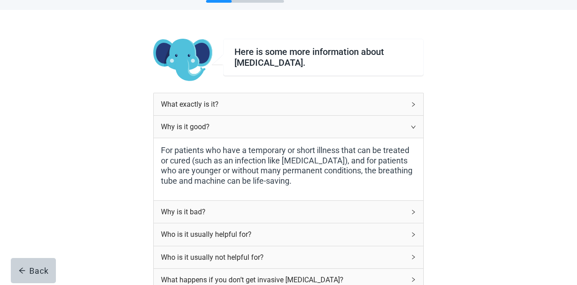
click at [199, 211] on div "Why is it bad?" at bounding box center [283, 211] width 244 height 11
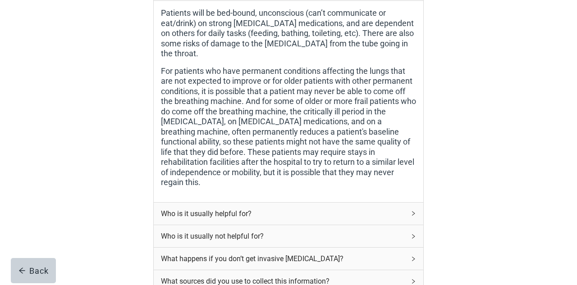
scroll to position [261, 0]
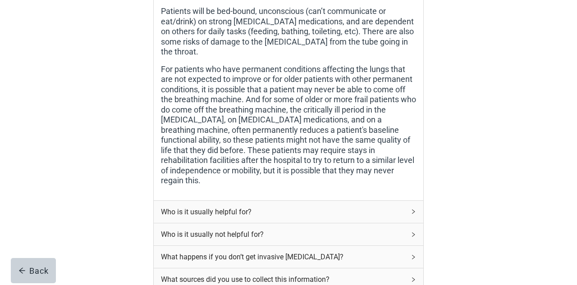
click at [342, 252] on div "What happens if you don’t get invasive [MEDICAL_DATA]?" at bounding box center [283, 257] width 244 height 11
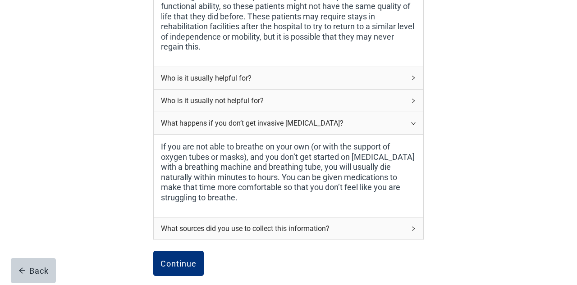
scroll to position [402, 0]
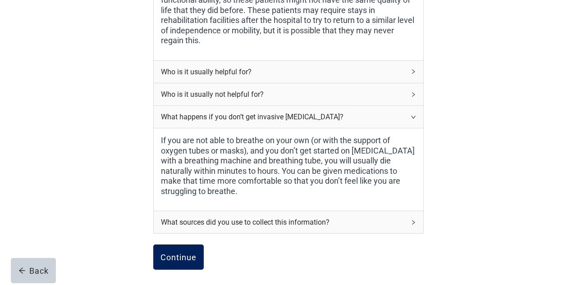
click at [167, 253] on div "Continue" at bounding box center [178, 257] width 36 height 9
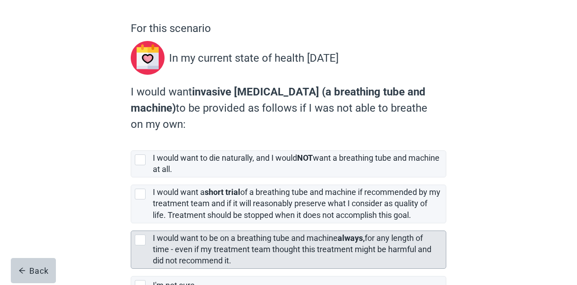
scroll to position [67, 0]
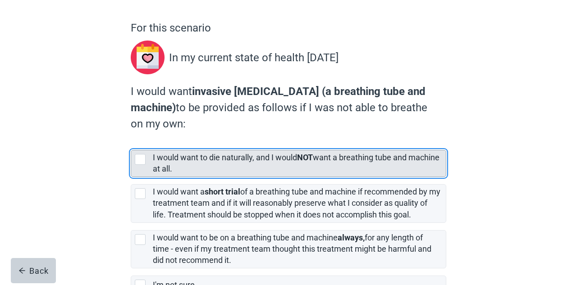
click at [138, 161] on div "[object Object], checkbox, not selected" at bounding box center [140, 159] width 11 height 11
click at [131, 143] on input "I would want to die naturally, and I would NOT want a breathing tube and machin…" at bounding box center [131, 143] width 0 height 0
checkbox input "true"
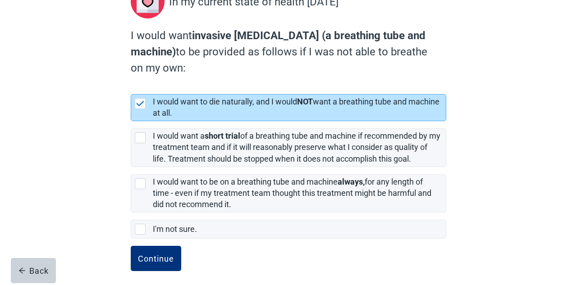
scroll to position [129, 0]
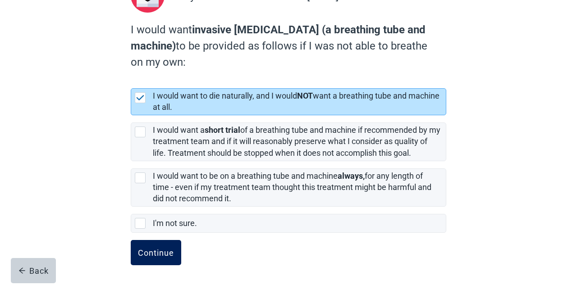
click at [147, 256] on div "Continue" at bounding box center [156, 252] width 36 height 9
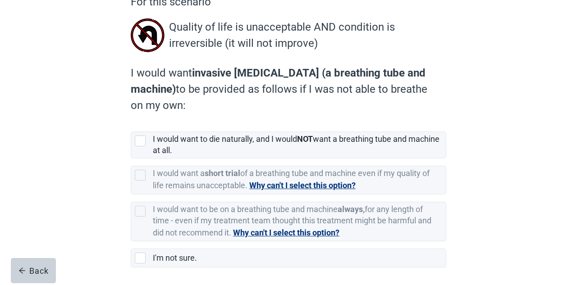
scroll to position [98, 0]
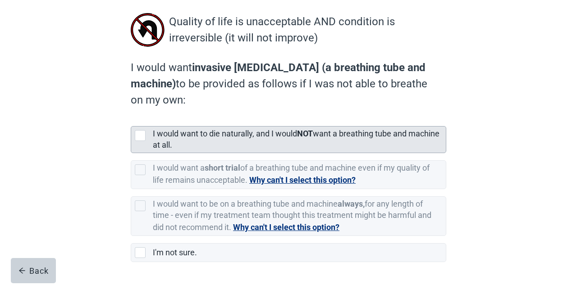
click at [140, 137] on div "[object Object], checkbox, not selected" at bounding box center [140, 135] width 11 height 11
click at [131, 119] on input "I would want to die naturally, and I would NOT want a breathing tube and machin…" at bounding box center [131, 119] width 0 height 0
checkbox input "true"
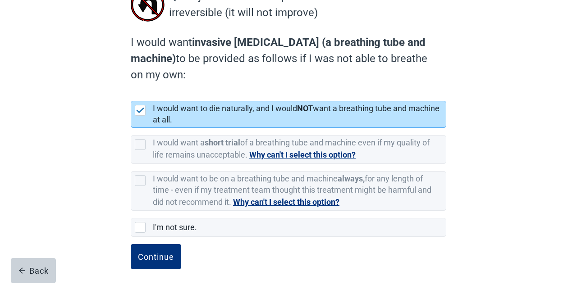
scroll to position [128, 0]
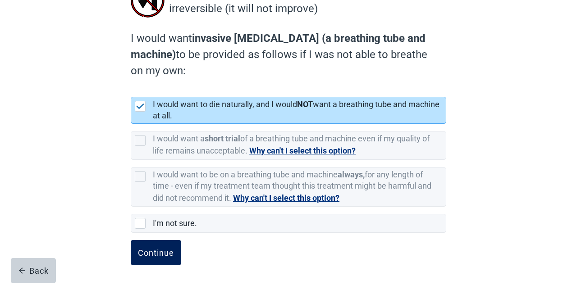
click at [149, 251] on div "Continue" at bounding box center [156, 252] width 36 height 9
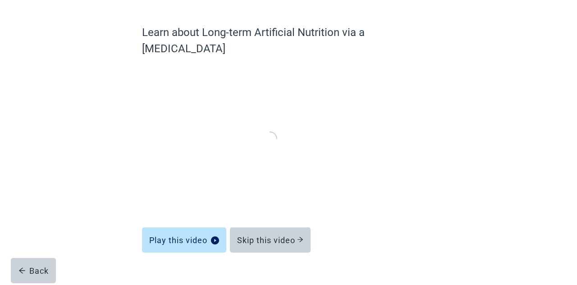
scroll to position [62, 0]
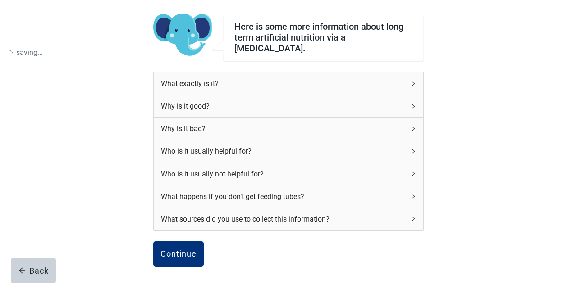
scroll to position [121, 0]
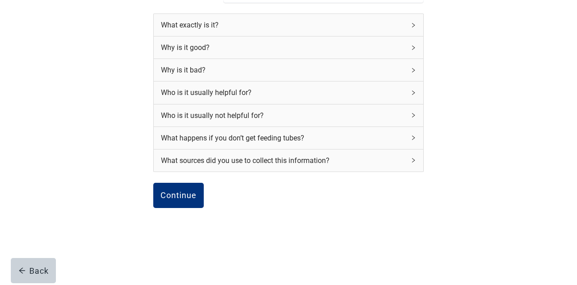
click at [299, 133] on div "What happens if you don’t get feeding tubes?" at bounding box center [283, 138] width 244 height 11
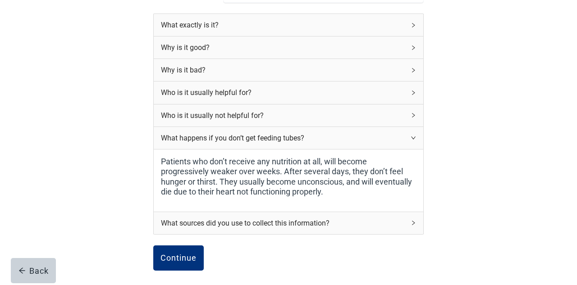
click at [201, 42] on div "Why is it good?" at bounding box center [283, 47] width 244 height 11
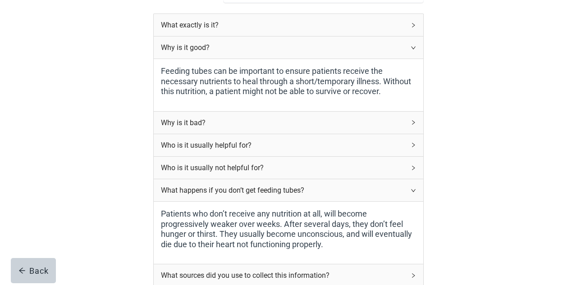
click at [174, 140] on div "Who is it usually helpful for?" at bounding box center [283, 145] width 244 height 11
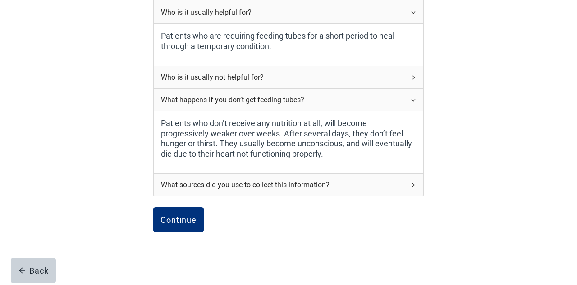
scroll to position [267, 0]
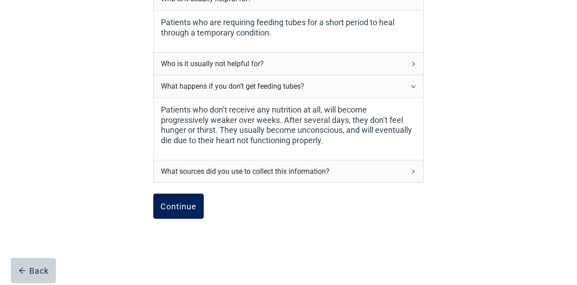
click at [169, 207] on button "Continue" at bounding box center [178, 206] width 50 height 25
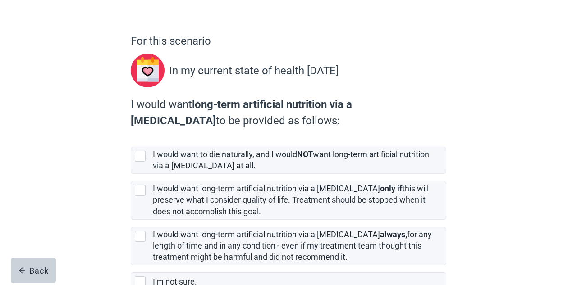
scroll to position [60, 0]
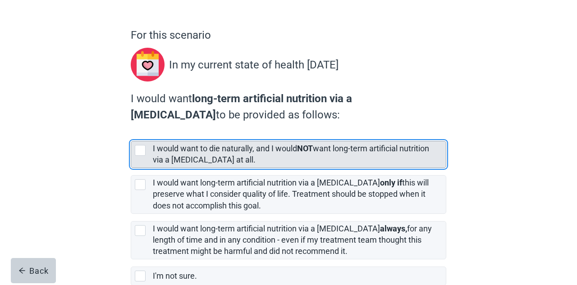
click at [137, 150] on div "[object Object], checkbox, not selected" at bounding box center [140, 150] width 11 height 11
click at [131, 134] on input "I would want to die naturally, and I would NOT want long-term artificial nutrit…" at bounding box center [131, 134] width 0 height 0
checkbox input "true"
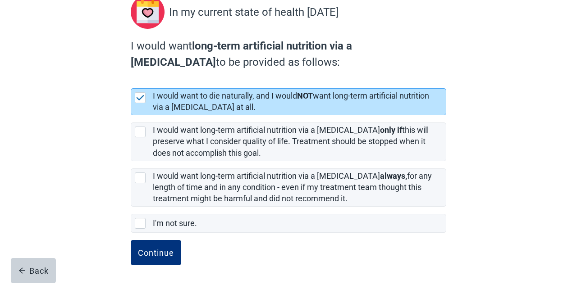
scroll to position [109, 0]
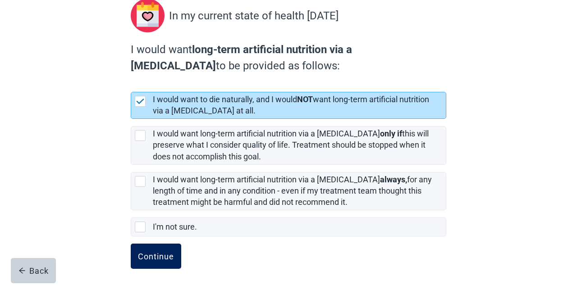
click at [149, 258] on div "Continue" at bounding box center [156, 256] width 36 height 9
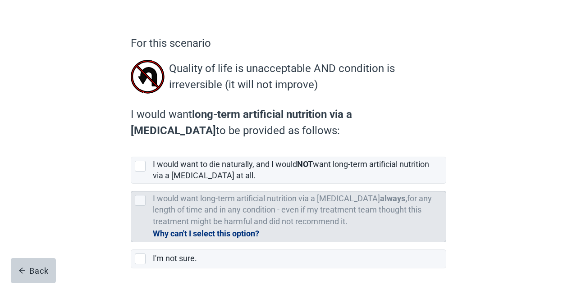
scroll to position [56, 0]
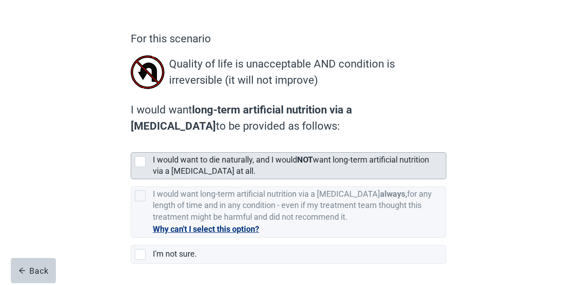
click at [141, 162] on div "[object Object], checkbox, not selected" at bounding box center [140, 161] width 11 height 11
click at [131, 146] on input "I would want to die naturally, and I would NOT want long-term artificial nutrit…" at bounding box center [131, 145] width 0 height 0
checkbox input "true"
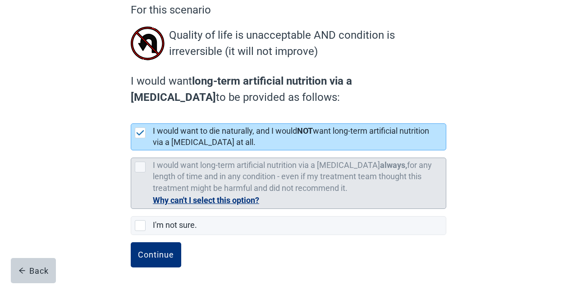
scroll to position [87, 0]
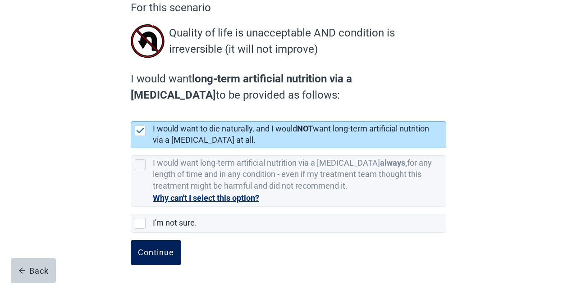
click at [159, 256] on div "Continue" at bounding box center [156, 252] width 36 height 9
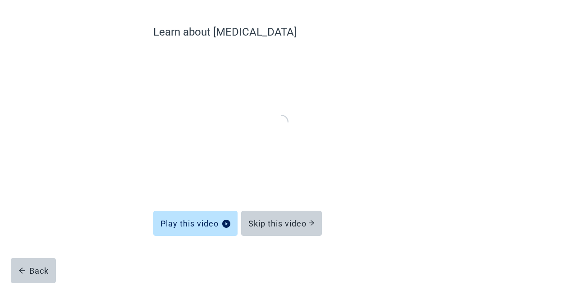
scroll to position [62, 0]
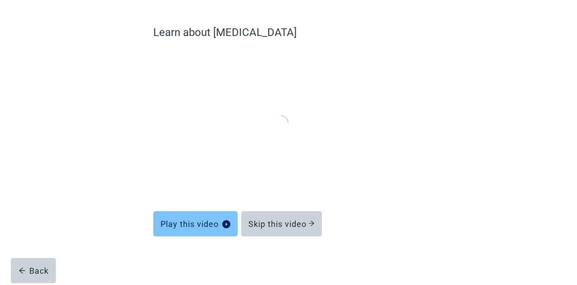
click at [176, 227] on div "Play this video" at bounding box center [195, 224] width 70 height 9
click at [175, 227] on div "Play this video" at bounding box center [195, 224] width 70 height 9
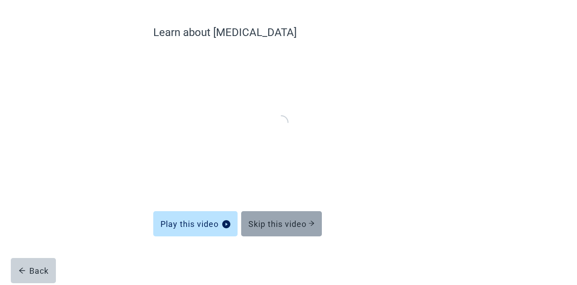
click at [294, 227] on div "Skip this video" at bounding box center [281, 224] width 66 height 9
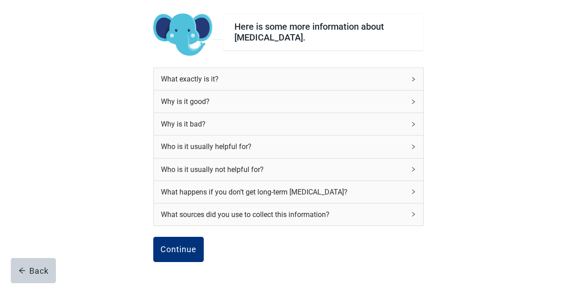
click at [412, 78] on icon "right" at bounding box center [413, 79] width 5 height 5
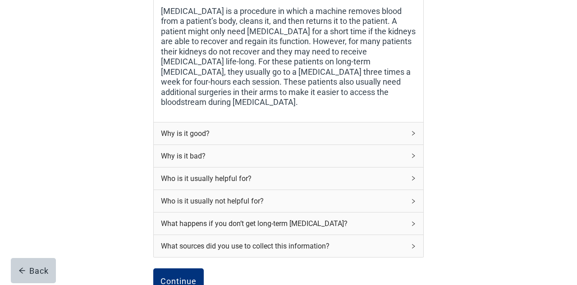
scroll to position [215, 0]
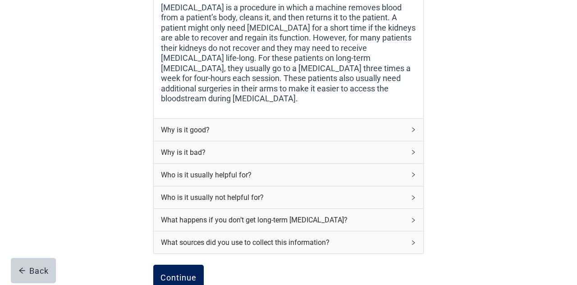
click at [177, 273] on div "Continue" at bounding box center [178, 277] width 36 height 9
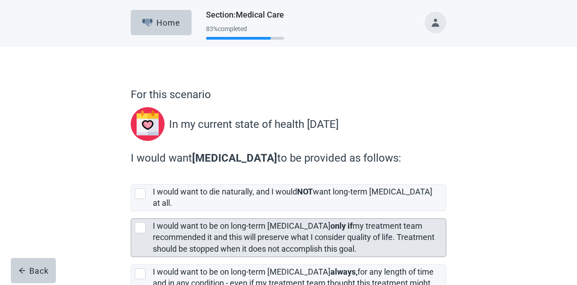
click at [142, 223] on div "[object Object], checkbox, not selected" at bounding box center [140, 228] width 11 height 11
click at [131, 212] on input "I would want to be on long-term [MEDICAL_DATA] only if my treatment team recomm…" at bounding box center [131, 211] width 0 height 0
checkbox input "true"
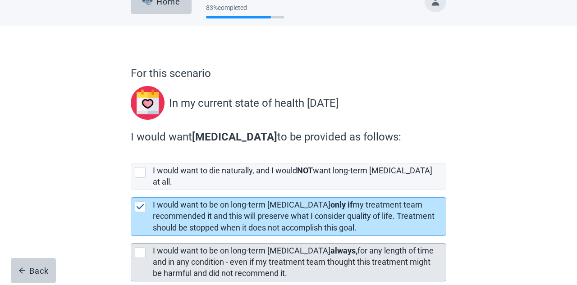
scroll to position [68, 0]
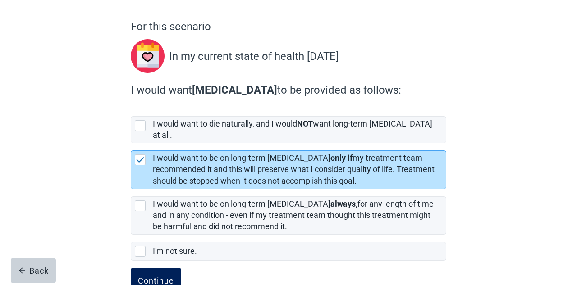
click at [140, 276] on div "Continue" at bounding box center [156, 280] width 36 height 9
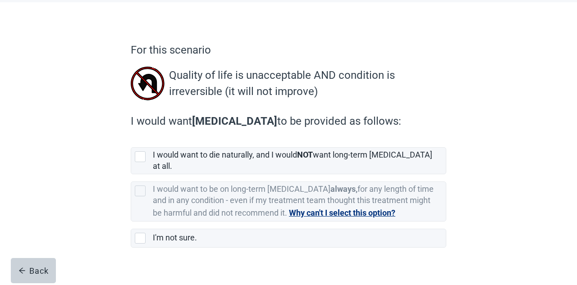
scroll to position [49, 0]
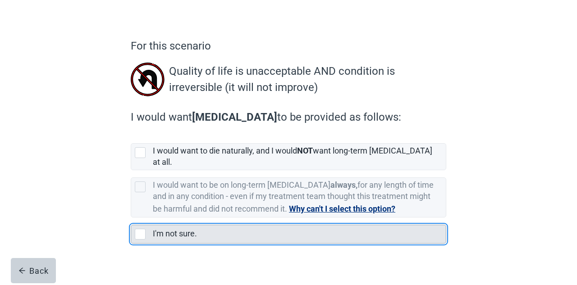
click at [138, 229] on div "I'm not sure., checkbox, not selected" at bounding box center [140, 234] width 11 height 11
click at [131, 218] on input "I'm not sure." at bounding box center [131, 218] width 0 height 0
checkbox input "true"
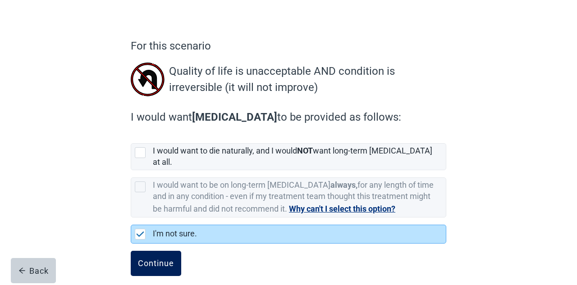
click at [165, 259] on div "Continue" at bounding box center [156, 263] width 36 height 9
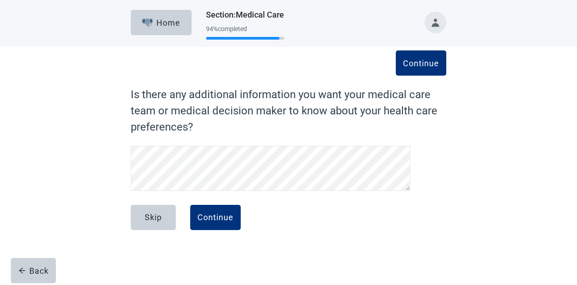
click at [249, 277] on div "Home Section : Medical Care 94 % completed Continue Is there any additional inf…" at bounding box center [288, 142] width 577 height 285
click at [210, 223] on button "Continue" at bounding box center [215, 217] width 50 height 25
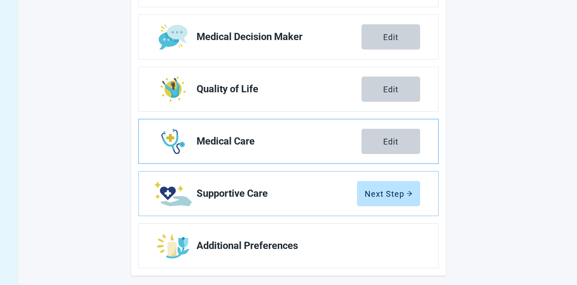
scroll to position [193, 0]
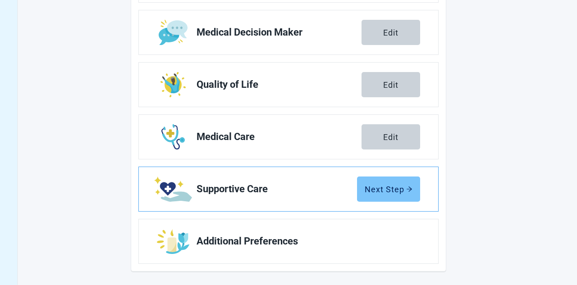
click at [378, 192] on div "Next Step" at bounding box center [389, 189] width 48 height 9
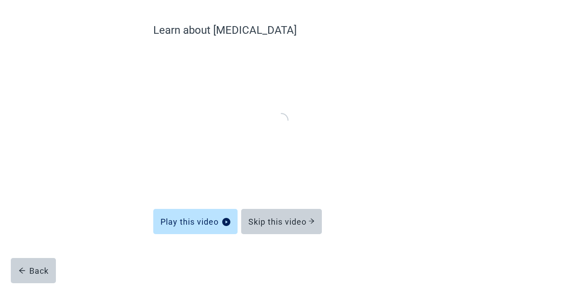
scroll to position [62, 0]
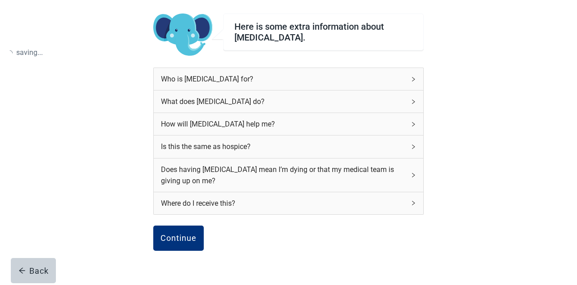
scroll to position [110, 0]
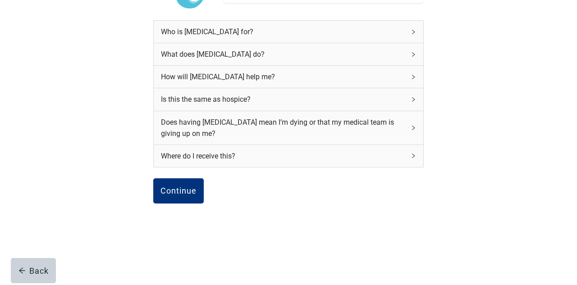
click at [412, 31] on icon "right" at bounding box center [413, 31] width 5 height 5
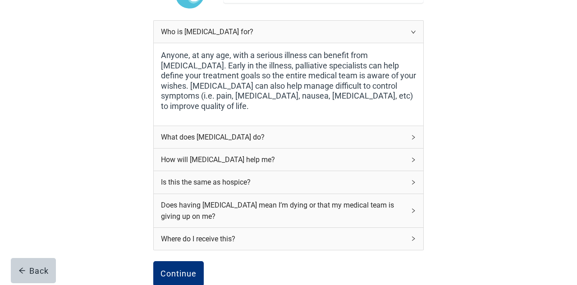
click at [410, 135] on div "What does [MEDICAL_DATA] do?" at bounding box center [289, 137] width 270 height 22
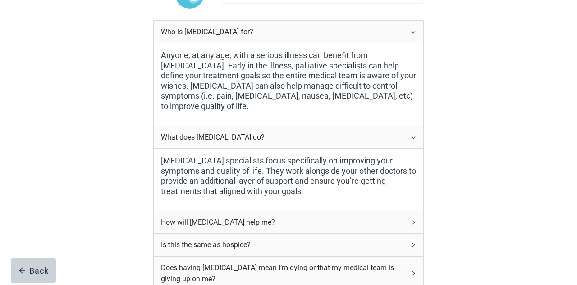
click at [412, 220] on icon "right" at bounding box center [413, 222] width 5 height 5
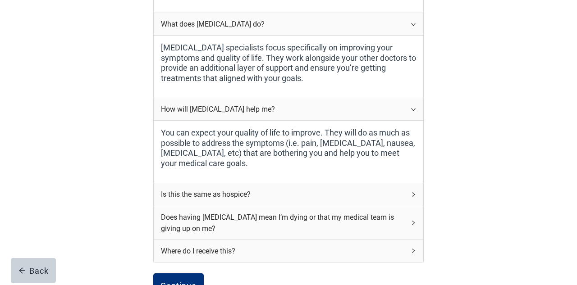
scroll to position [223, 0]
click at [413, 194] on icon "right" at bounding box center [413, 194] width 3 height 5
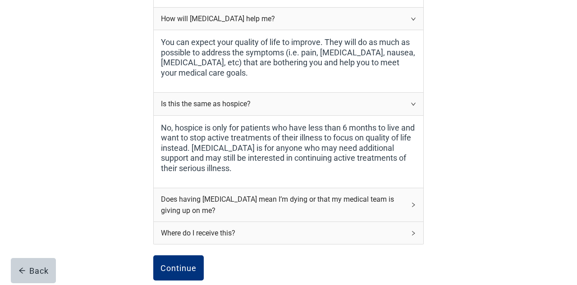
scroll to position [319, 0]
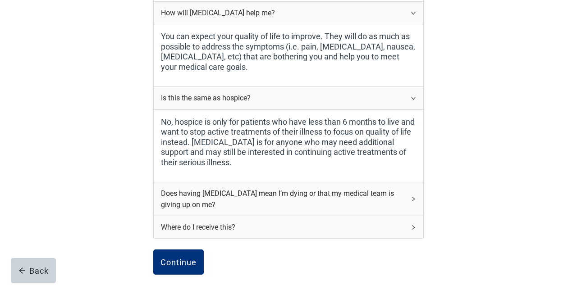
click at [413, 198] on icon "right" at bounding box center [413, 199] width 5 height 5
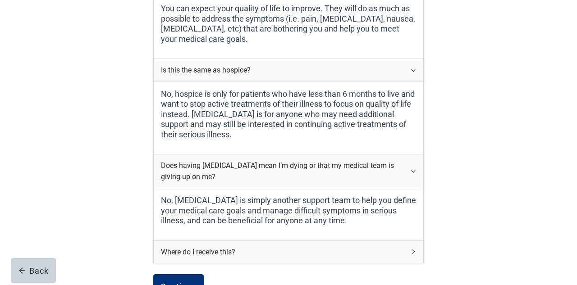
scroll to position [371, 0]
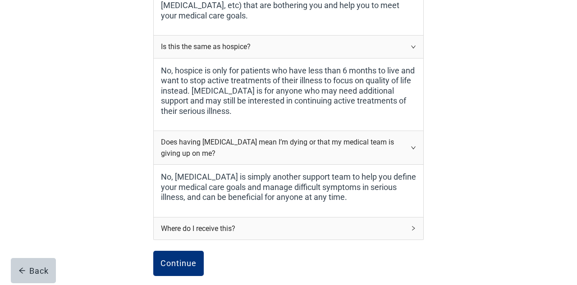
click at [410, 226] on div "Where do I receive this?" at bounding box center [289, 229] width 270 height 22
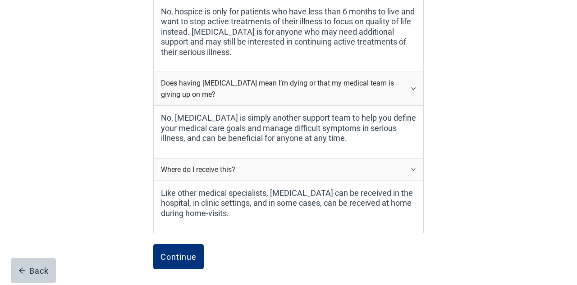
scroll to position [434, 0]
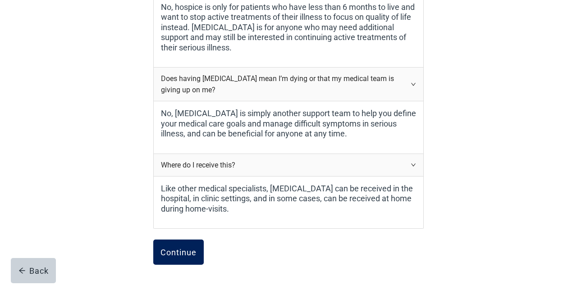
click at [181, 256] on button "Continue" at bounding box center [178, 252] width 50 height 25
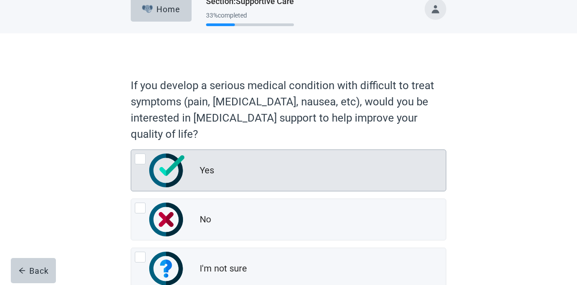
scroll to position [14, 0]
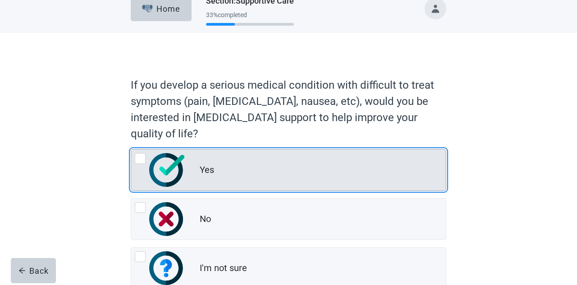
click at [138, 156] on div "Yes, radio button, not checked" at bounding box center [140, 158] width 11 height 11
click at [131, 150] on input "Yes" at bounding box center [131, 149] width 0 height 0
radio input "true"
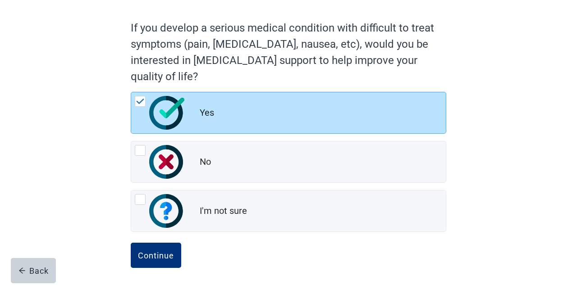
scroll to position [73, 0]
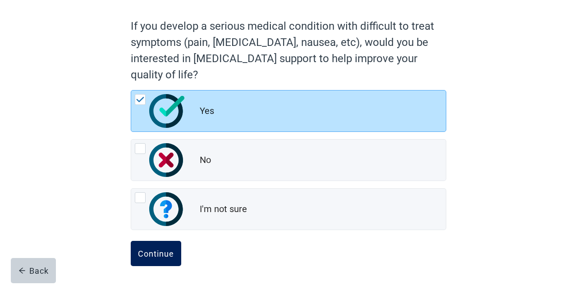
click at [147, 254] on div "Continue" at bounding box center [156, 253] width 36 height 9
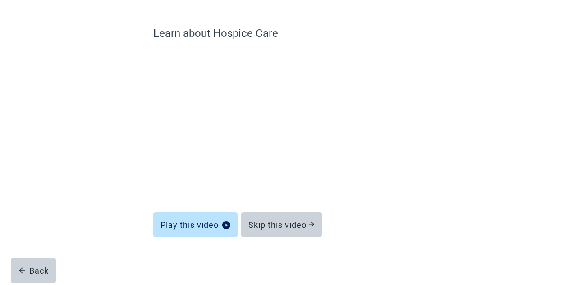
scroll to position [62, 0]
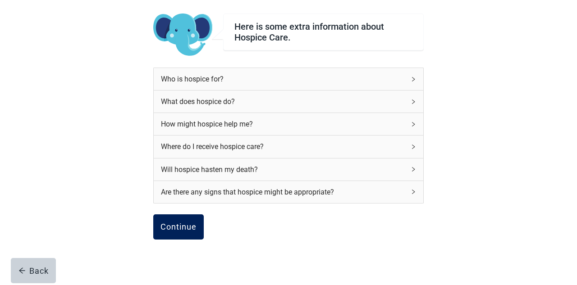
click at [173, 224] on div "Continue" at bounding box center [178, 227] width 36 height 9
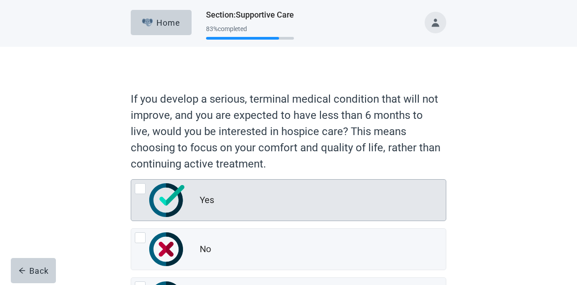
click at [142, 190] on div "Yes, radio button, not checked" at bounding box center [140, 188] width 11 height 11
click at [131, 180] on input "Yes" at bounding box center [131, 179] width 0 height 0
radio input "true"
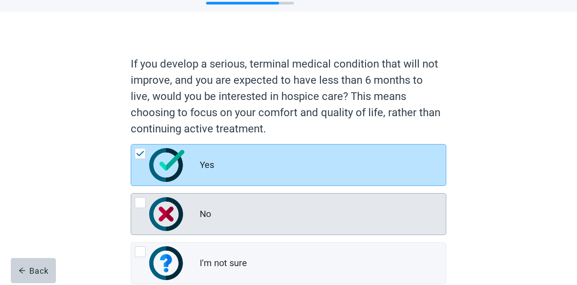
scroll to position [76, 0]
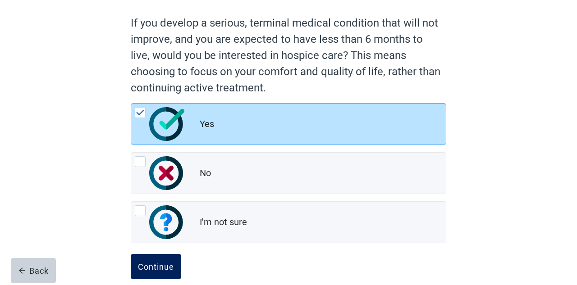
click at [159, 265] on div "Continue" at bounding box center [156, 266] width 36 height 9
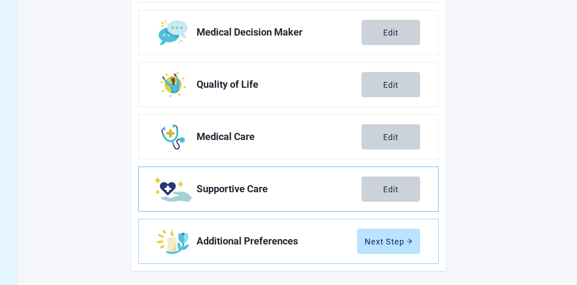
scroll to position [193, 0]
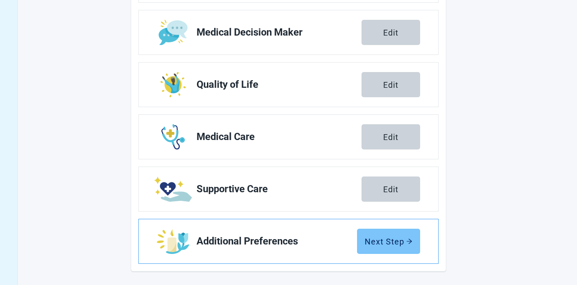
click at [383, 242] on div "Next Step" at bounding box center [389, 241] width 48 height 9
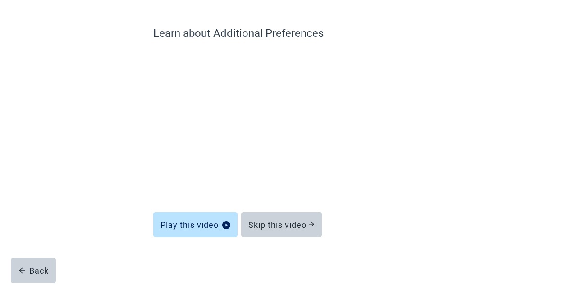
scroll to position [62, 0]
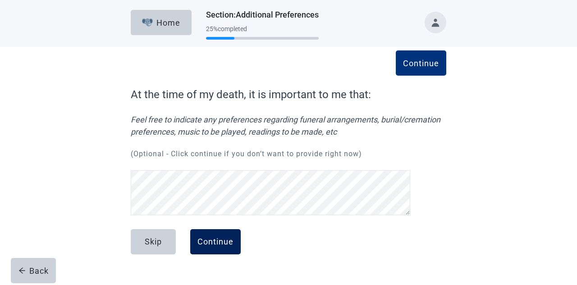
click at [220, 243] on div "Continue" at bounding box center [215, 242] width 36 height 9
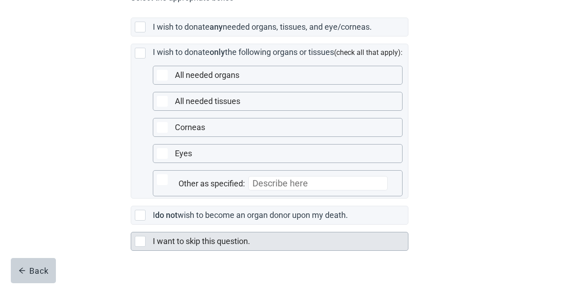
scroll to position [243, 0]
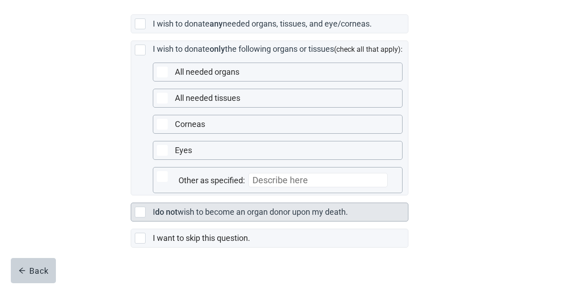
click at [138, 218] on div "Main content" at bounding box center [140, 212] width 11 height 11
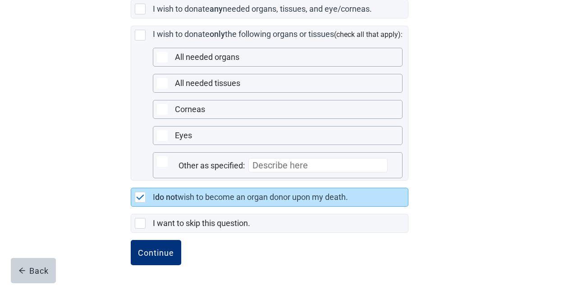
scroll to position [268, 0]
click at [165, 258] on button "Continue" at bounding box center [156, 252] width 50 height 25
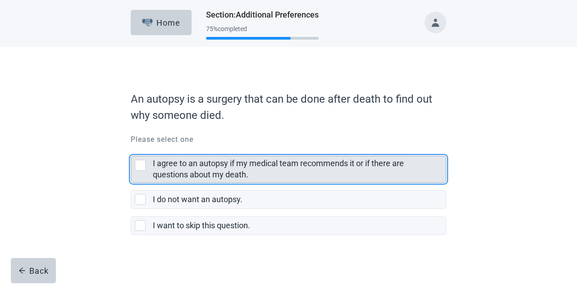
click at [137, 170] on div "I agree to an autopsy if my medical team recommends it or if there are question…" at bounding box center [140, 165] width 11 height 11
click at [131, 149] on input "I agree to an autopsy if my medical team recommends it or if there are question…" at bounding box center [131, 149] width 0 height 0
checkbox input "true"
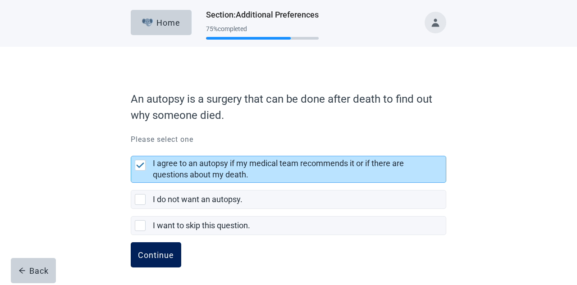
click at [146, 263] on button "Continue" at bounding box center [156, 255] width 50 height 25
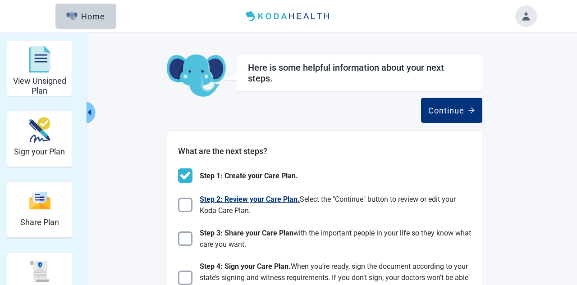
click at [189, 203] on img "Main content" at bounding box center [185, 205] width 14 height 14
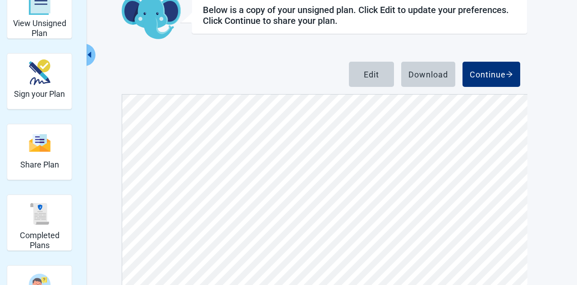
scroll to position [31, 0]
click at [420, 79] on div "Download" at bounding box center [428, 74] width 40 height 9
click at [494, 76] on div "Continue" at bounding box center [491, 74] width 43 height 9
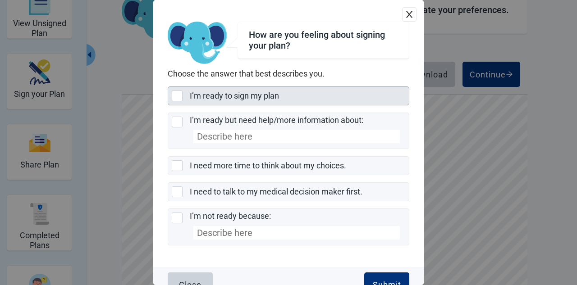
click at [180, 97] on div "I’m ready to sign my plan, checkbox, not selected" at bounding box center [177, 96] width 11 height 11
click at [168, 87] on input "I’m ready to sign my plan" at bounding box center [168, 87] width 0 height 0
checkbox input "true"
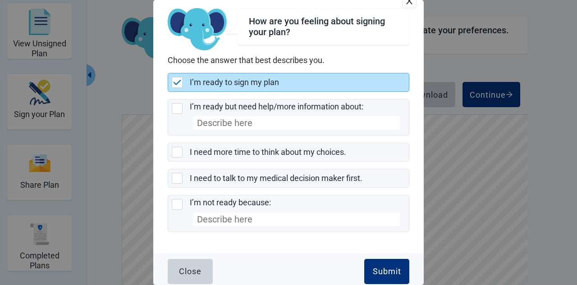
scroll to position [13, 0]
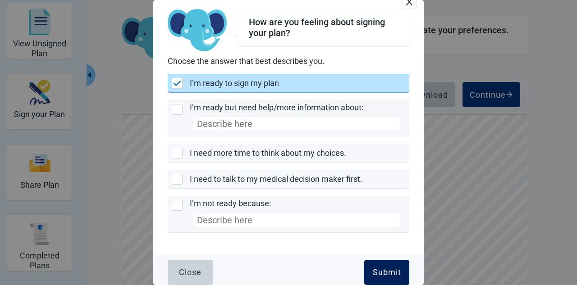
click at [380, 274] on div "Submit" at bounding box center [387, 272] width 28 height 9
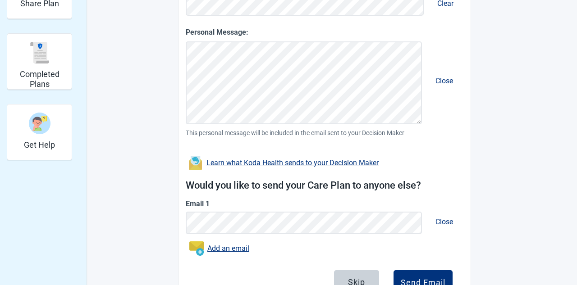
scroll to position [219, 0]
click at [254, 161] on div "Learn what Koda Health sends to your Decision Maker" at bounding box center [292, 163] width 172 height 7
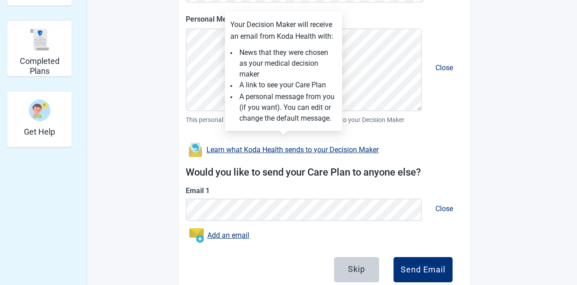
scroll to position [233, 0]
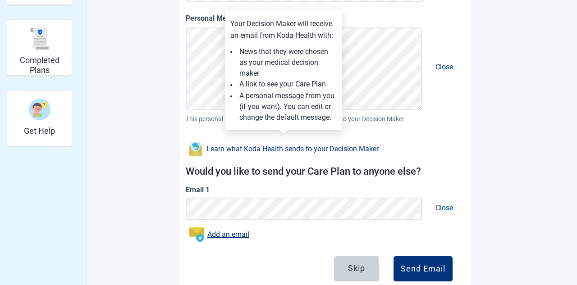
click at [405, 137] on div "Your email: Clear Decision Maker's email: Clear Personal Message: Close This pe…" at bounding box center [325, 89] width 278 height 328
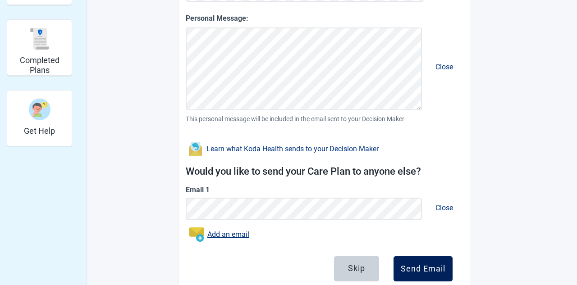
click at [409, 271] on div "Send Email" at bounding box center [423, 269] width 45 height 9
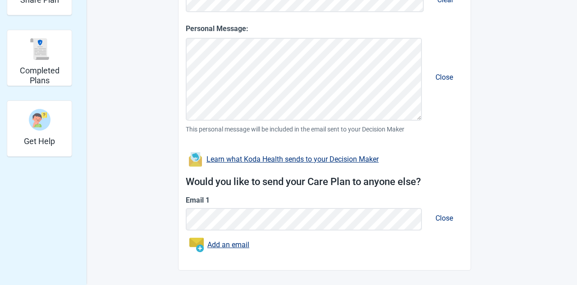
scroll to position [221, 0]
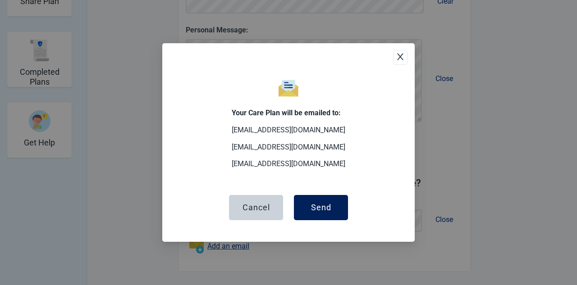
click at [322, 214] on button "Send" at bounding box center [321, 207] width 54 height 25
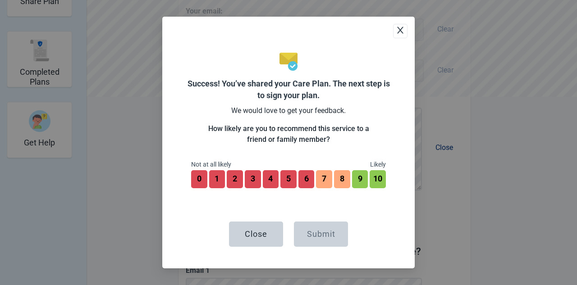
scroll to position [289, 0]
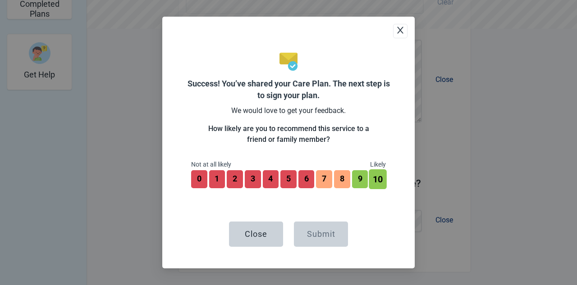
click at [378, 181] on button "10" at bounding box center [378, 179] width 18 height 20
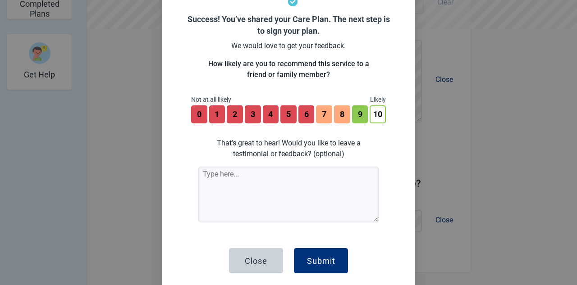
scroll to position [50, 0]
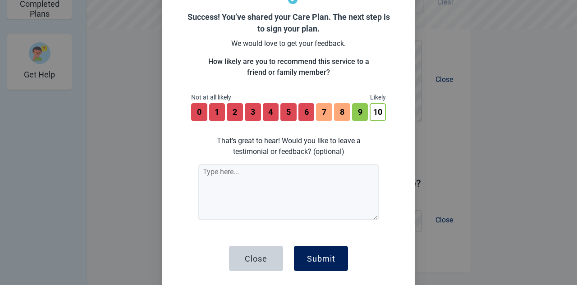
click at [320, 263] on div "Submit" at bounding box center [321, 258] width 28 height 9
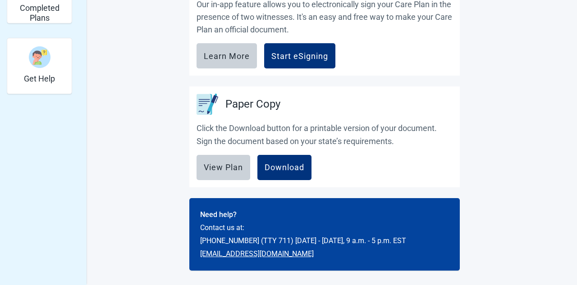
scroll to position [284, 0]
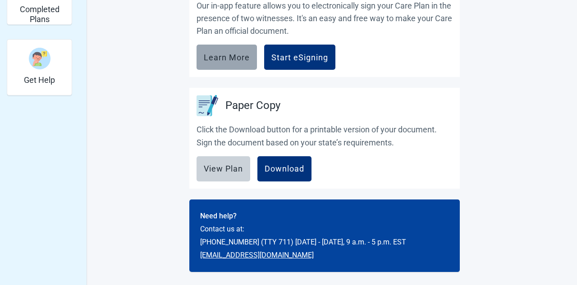
click at [238, 58] on div "Learn More" at bounding box center [227, 57] width 46 height 9
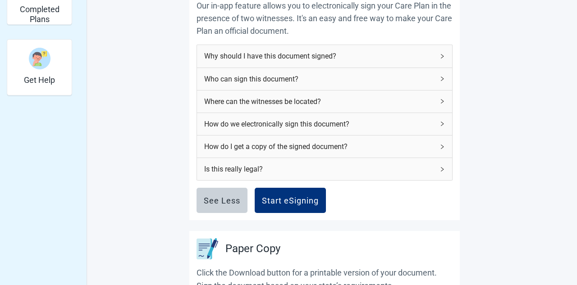
click at [442, 77] on icon "right" at bounding box center [442, 79] width 3 height 5
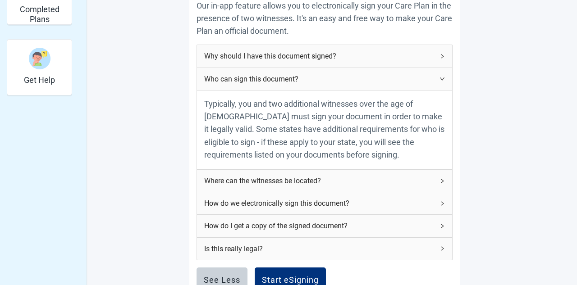
click at [441, 179] on icon "right" at bounding box center [441, 181] width 5 height 5
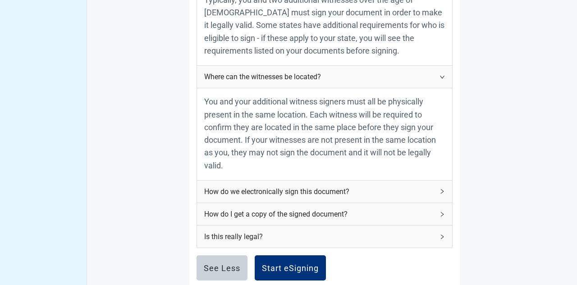
scroll to position [391, 0]
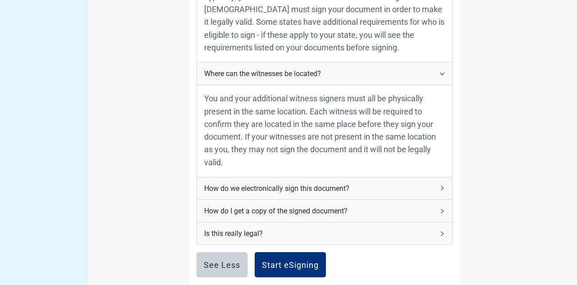
click at [440, 188] on icon "right" at bounding box center [441, 188] width 5 height 5
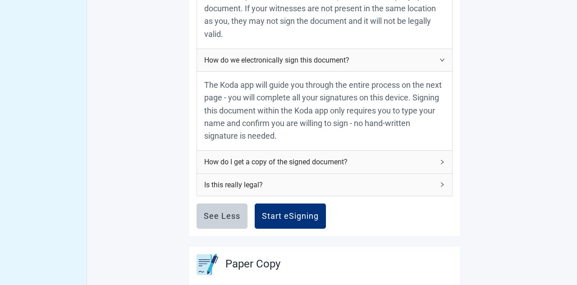
scroll to position [526, 0]
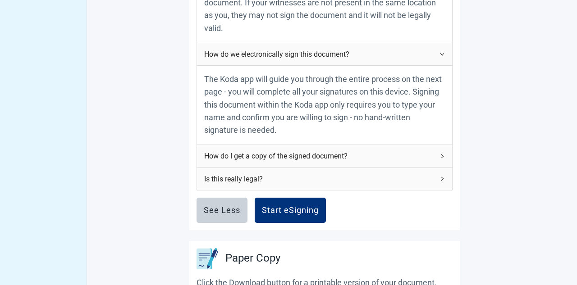
click at [441, 155] on icon "right" at bounding box center [441, 156] width 5 height 5
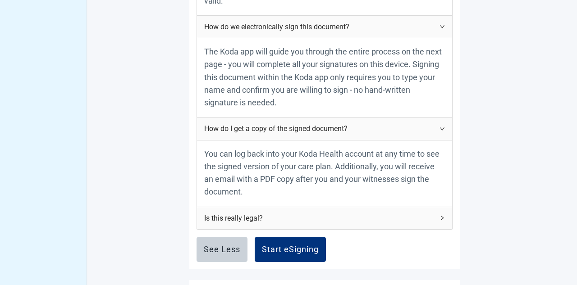
scroll to position [556, 0]
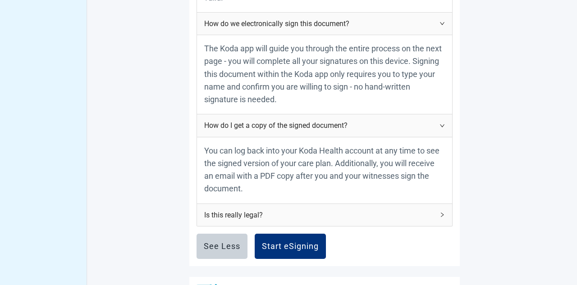
click at [443, 214] on icon "right" at bounding box center [441, 214] width 5 height 5
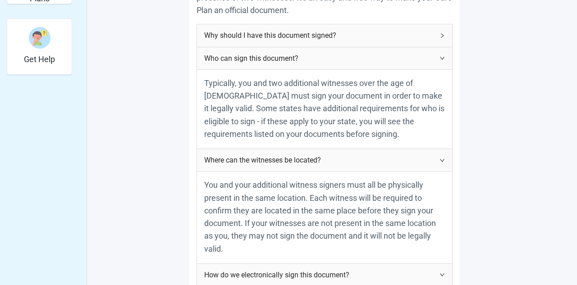
scroll to position [289, 0]
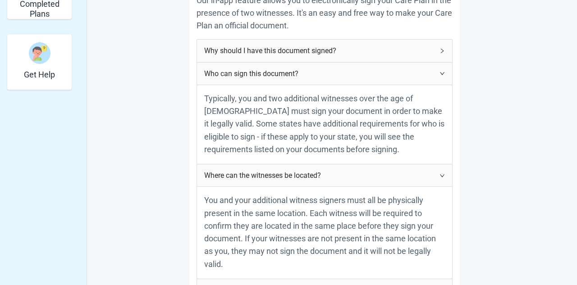
click at [441, 48] on icon "right" at bounding box center [441, 50] width 5 height 5
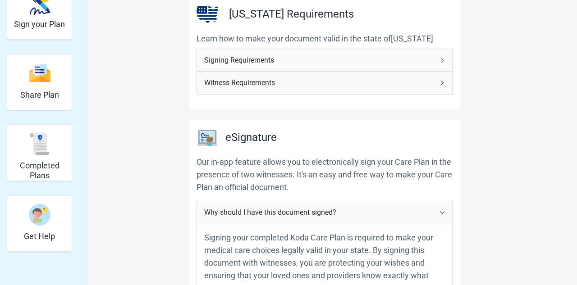
scroll to position [115, 0]
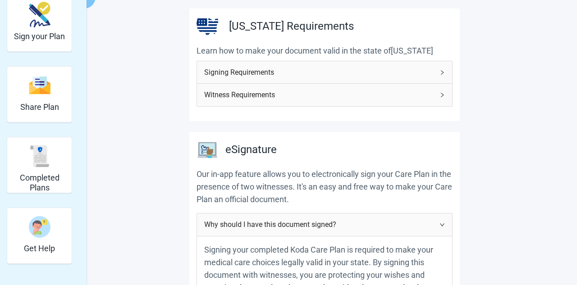
click at [442, 70] on icon "right" at bounding box center [441, 72] width 5 height 5
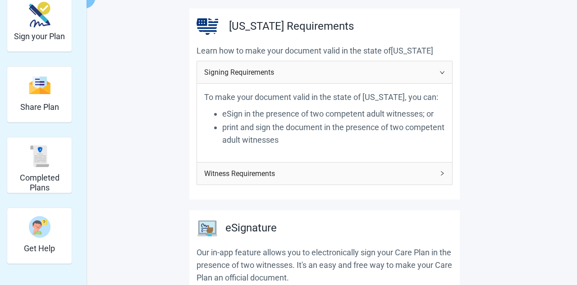
click at [442, 174] on icon "right" at bounding box center [442, 173] width 3 height 5
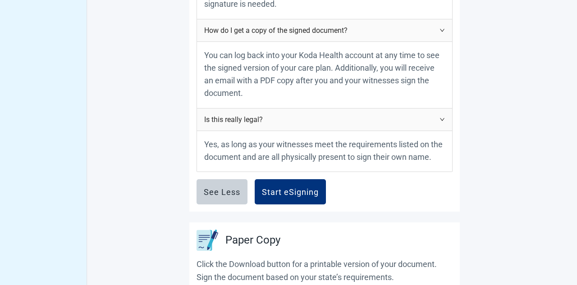
scroll to position [1109, 0]
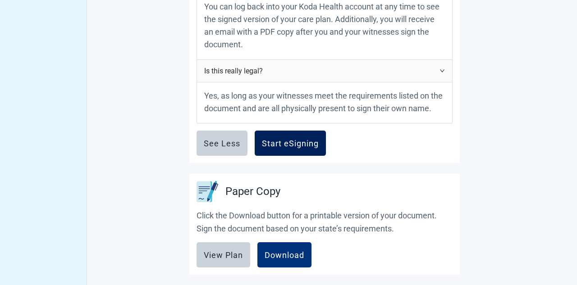
click at [283, 142] on div "Start eSigning" at bounding box center [290, 143] width 57 height 9
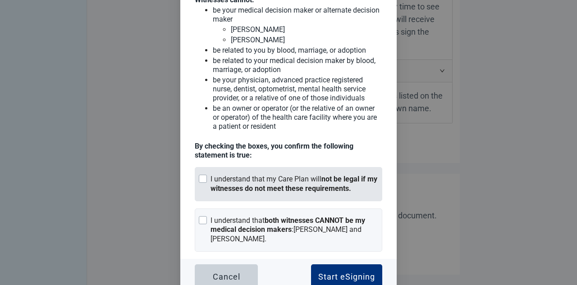
scroll to position [122, 0]
click at [202, 174] on div at bounding box center [203, 178] width 8 height 8
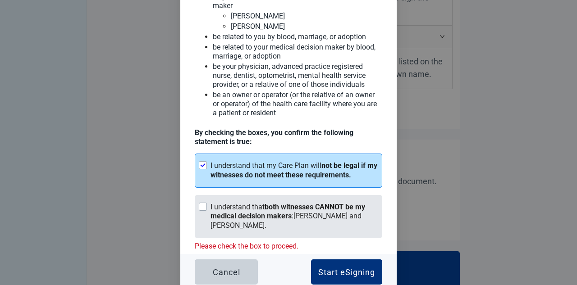
scroll to position [1148, 0]
click at [202, 203] on div at bounding box center [203, 207] width 8 height 8
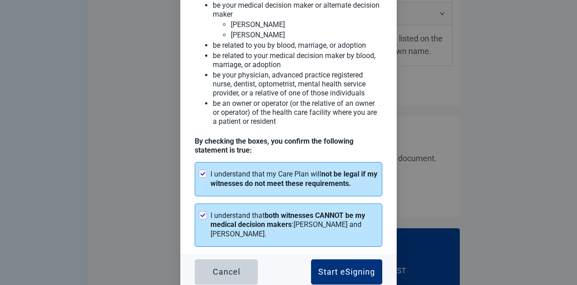
scroll to position [1167, 0]
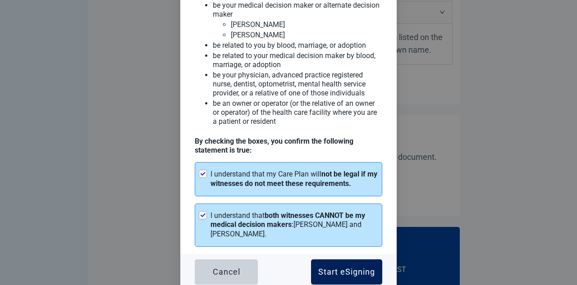
click at [325, 268] on div "Start eSigning" at bounding box center [346, 272] width 57 height 9
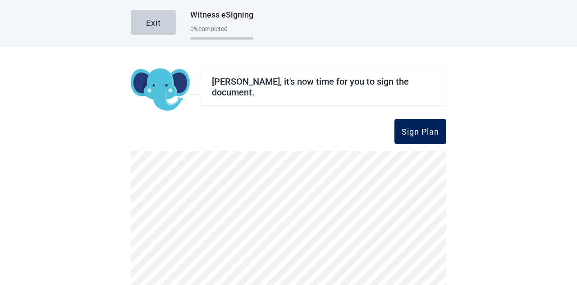
click at [416, 134] on div "Sign Plan" at bounding box center [420, 131] width 37 height 9
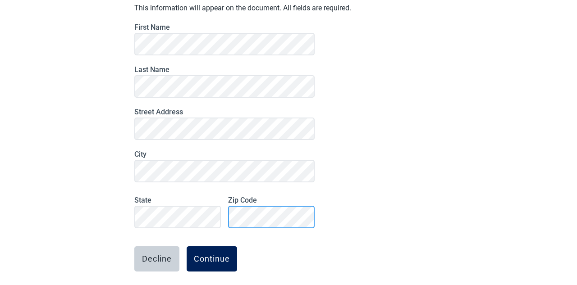
scroll to position [88, 0]
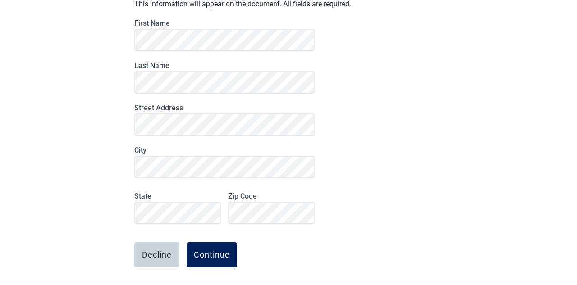
click at [220, 256] on div "Continue" at bounding box center [212, 255] width 36 height 9
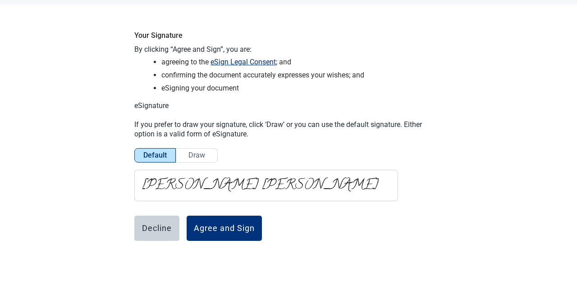
scroll to position [46, 0]
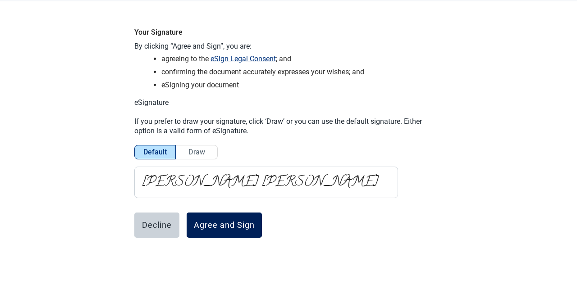
click at [223, 229] on div "Agree and Sign" at bounding box center [224, 225] width 61 height 9
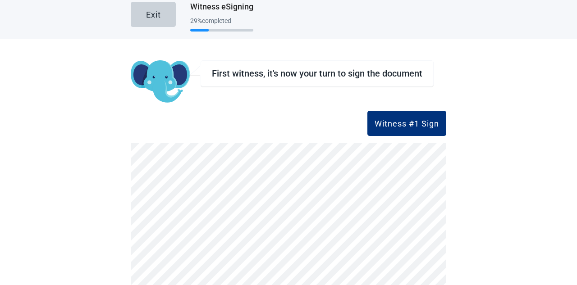
scroll to position [0, 0]
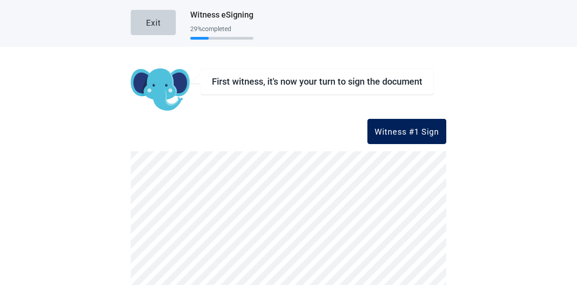
click at [379, 133] on div "Witness #1 Sign" at bounding box center [407, 131] width 64 height 9
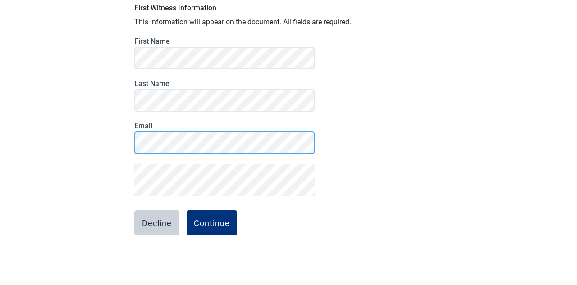
scroll to position [70, 0]
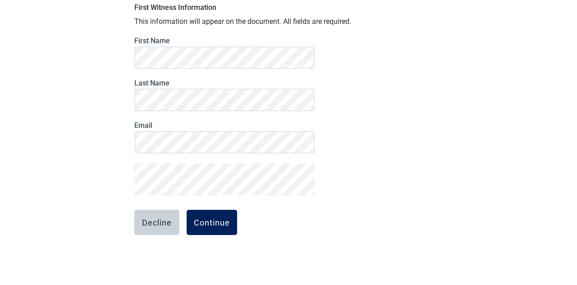
click at [215, 226] on div "Continue" at bounding box center [212, 222] width 36 height 9
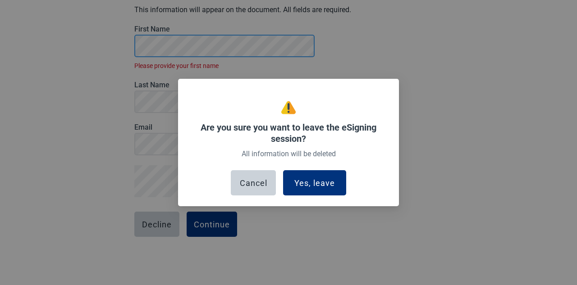
scroll to position [84, 0]
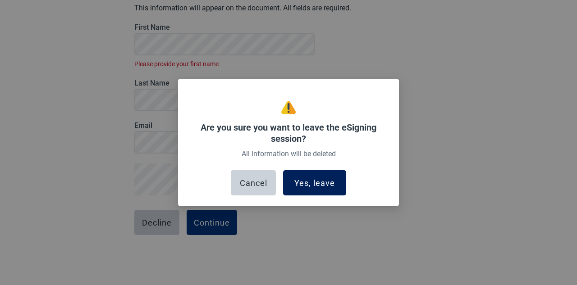
click at [307, 186] on div "Yes, leave" at bounding box center [314, 183] width 41 height 9
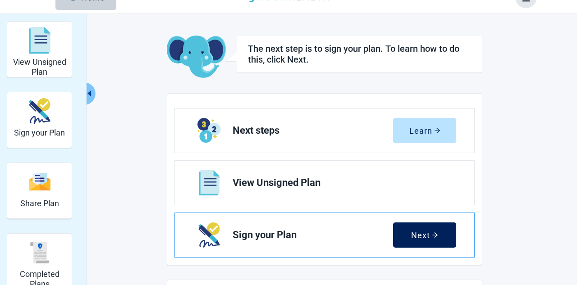
scroll to position [21, 0]
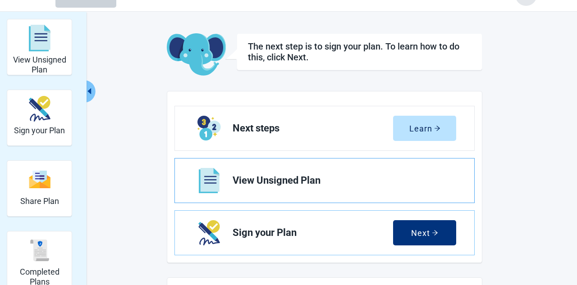
click at [247, 184] on span "View Unsigned Plan" at bounding box center [341, 180] width 216 height 11
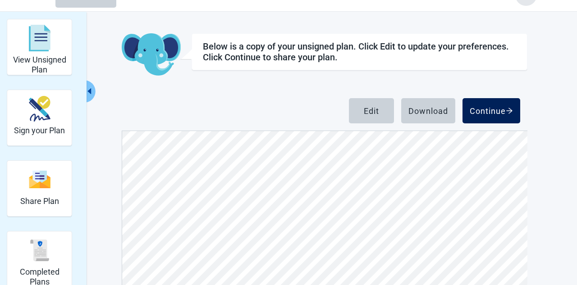
click at [483, 112] on div "Continue" at bounding box center [491, 110] width 43 height 9
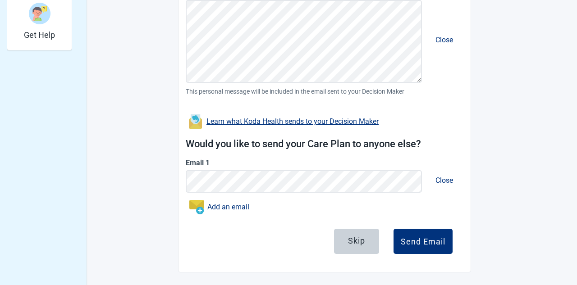
scroll to position [330, 0]
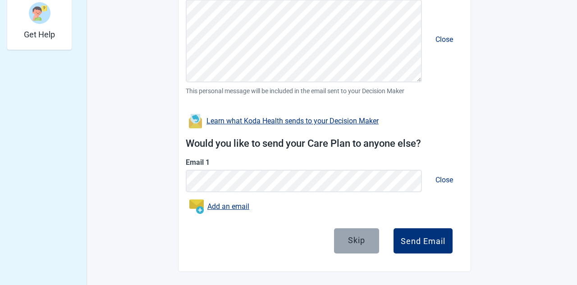
click at [350, 240] on div "Skip" at bounding box center [356, 240] width 17 height 9
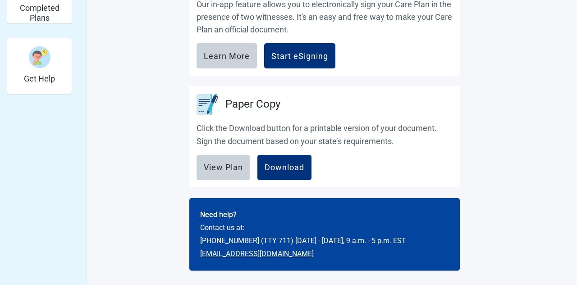
scroll to position [284, 0]
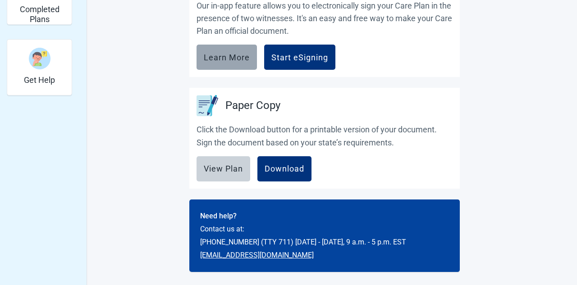
click at [217, 55] on div "Learn More" at bounding box center [227, 57] width 46 height 9
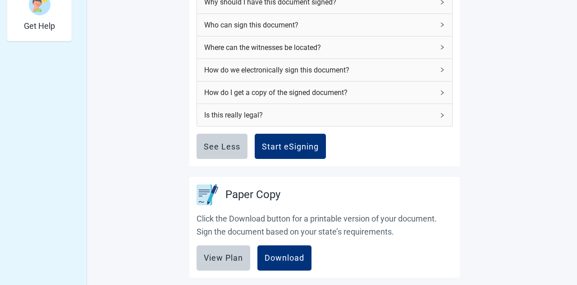
scroll to position [339, 0]
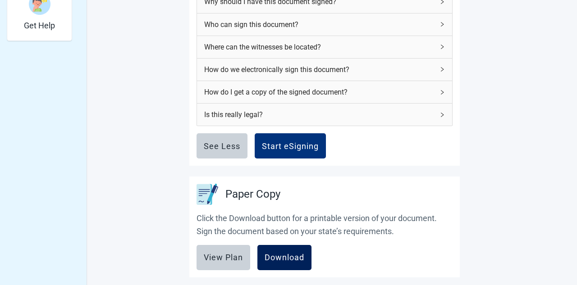
click at [278, 260] on div "Download" at bounding box center [285, 257] width 40 height 9
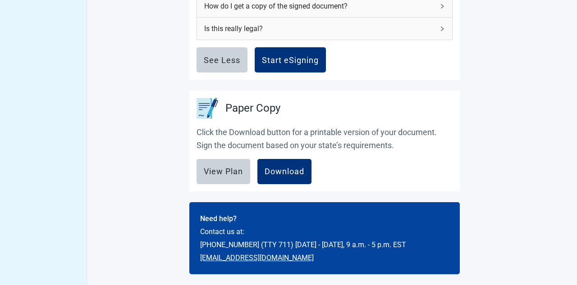
scroll to position [426, 0]
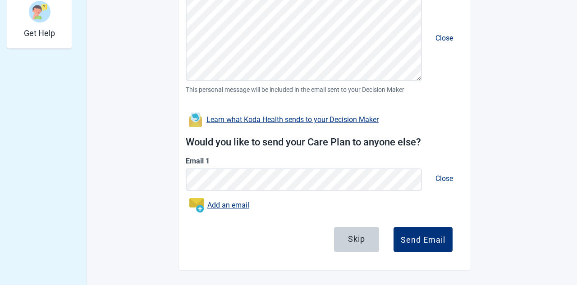
scroll to position [330, 0]
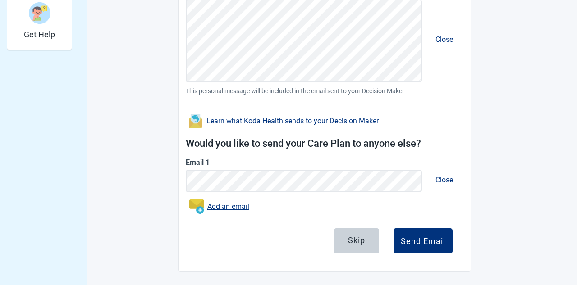
click at [252, 121] on div "Learn what Koda Health sends to your Decision Maker" at bounding box center [292, 121] width 172 height 7
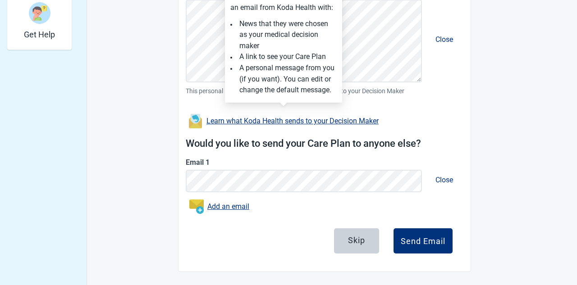
click at [284, 193] on div "Close" at bounding box center [325, 182] width 278 height 28
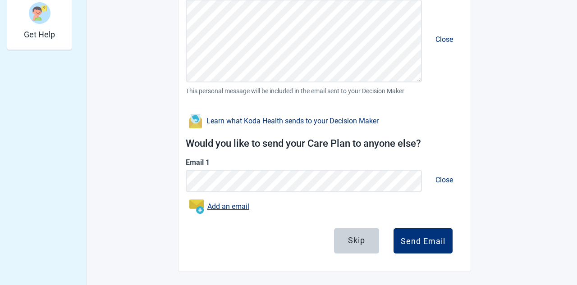
click at [444, 37] on span "Close" at bounding box center [444, 39] width 32 height 23
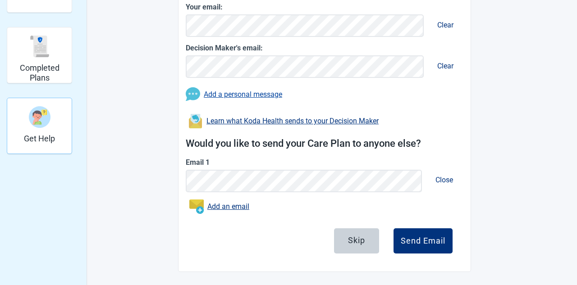
click at [39, 121] on img "Get Help" at bounding box center [40, 117] width 22 height 22
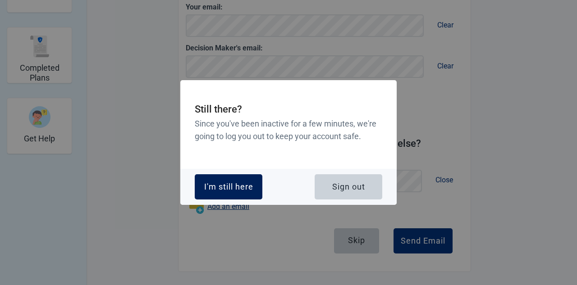
click at [234, 183] on div "I'm still here" at bounding box center [228, 187] width 49 height 9
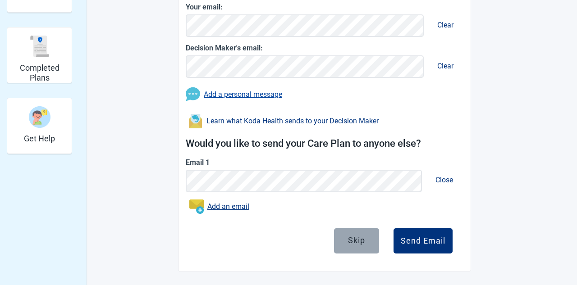
click at [354, 243] on div "Skip" at bounding box center [356, 240] width 17 height 9
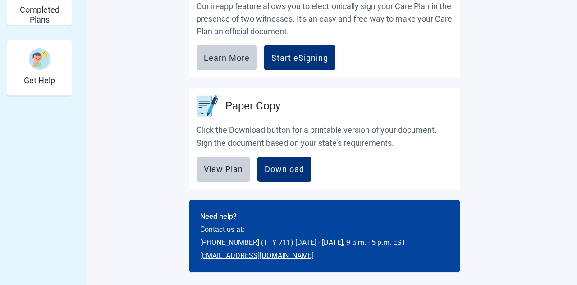
scroll to position [284, 0]
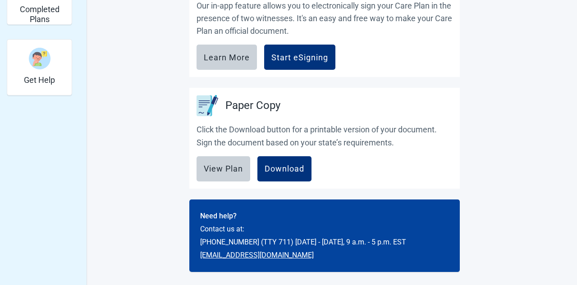
click at [247, 254] on link "[EMAIL_ADDRESS][DOMAIN_NAME]" at bounding box center [257, 255] width 114 height 9
